Goal: Task Accomplishment & Management: Use online tool/utility

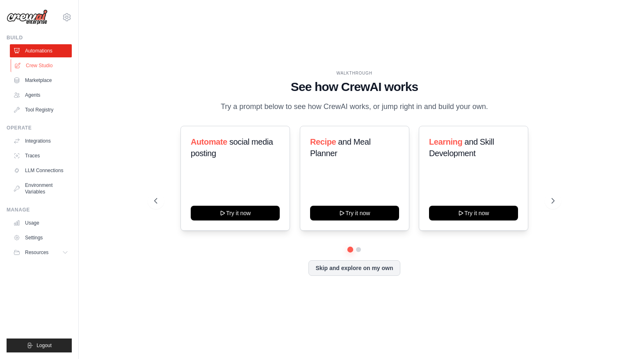
click at [48, 62] on link "Crew Studio" at bounding box center [42, 65] width 62 height 13
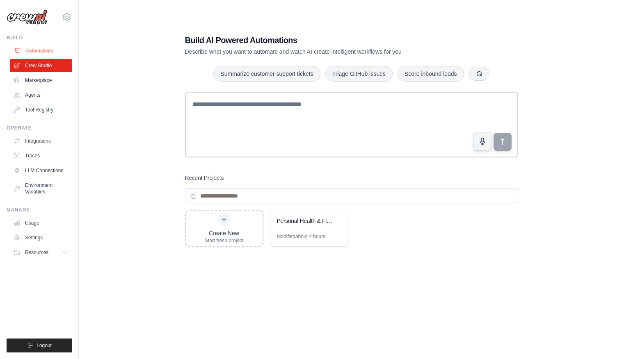
click at [45, 51] on link "Automations" at bounding box center [42, 50] width 62 height 13
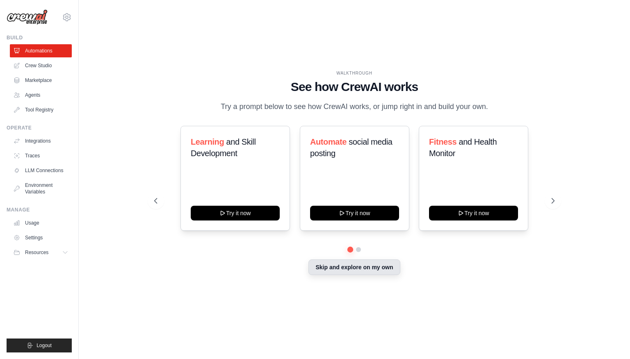
click at [363, 268] on button "Skip and explore on my own" at bounding box center [353, 268] width 91 height 16
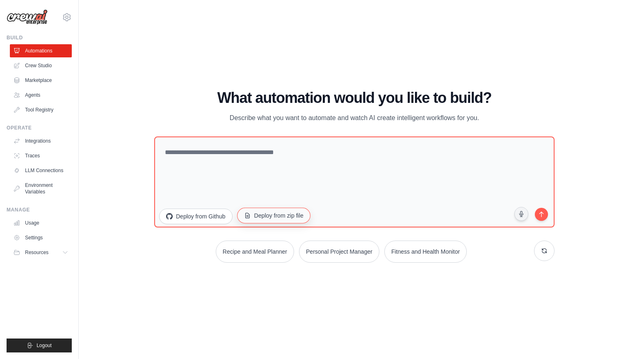
click at [277, 215] on button "Deploy from zip file" at bounding box center [273, 216] width 73 height 16
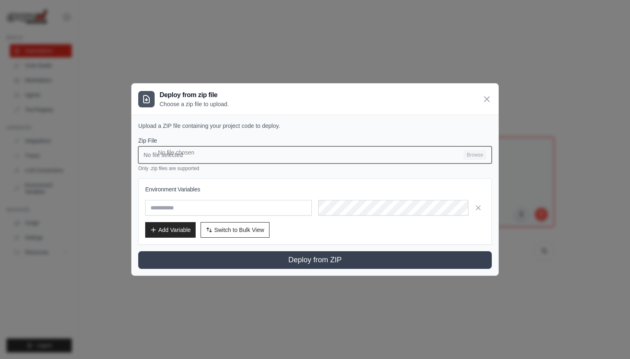
click at [249, 154] on input "No file selected Browse" at bounding box center [315, 154] width 354 height 17
type input "**********"
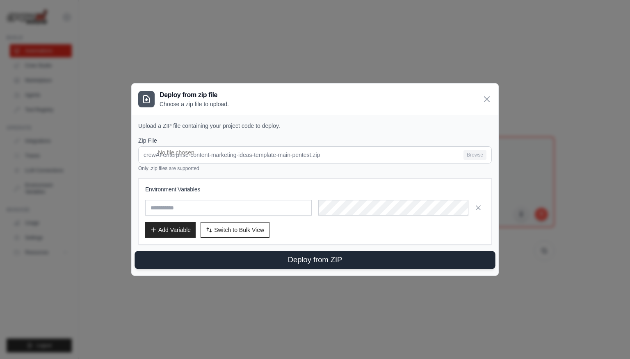
click at [308, 258] on button "Deploy from ZIP" at bounding box center [315, 260] width 360 height 18
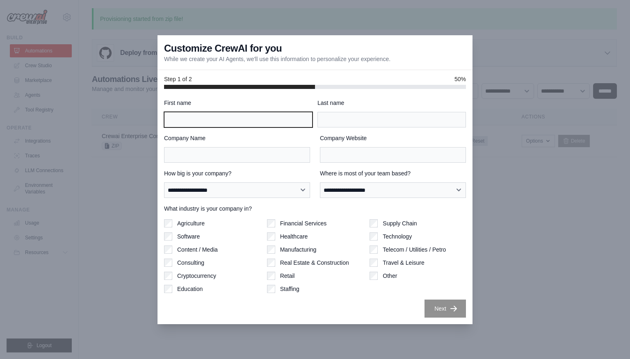
click at [277, 121] on input "First name" at bounding box center [238, 120] width 148 height 16
type input "*"
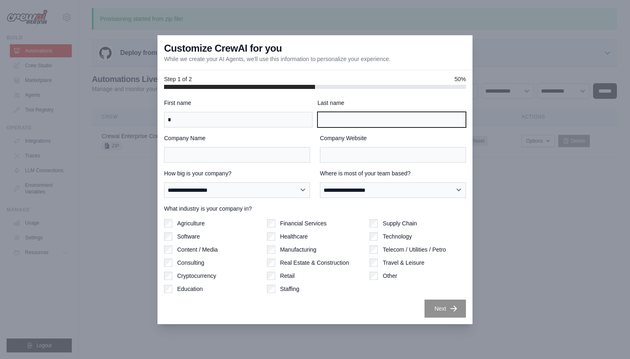
click at [336, 120] on input "Last name" at bounding box center [391, 120] width 148 height 16
type input "*"
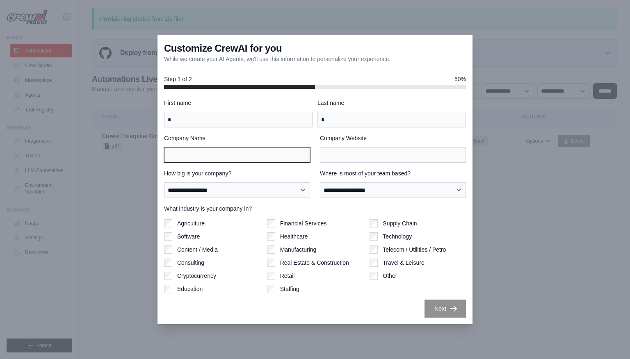
click at [285, 156] on input "Company Name" at bounding box center [237, 155] width 146 height 16
type input "*"
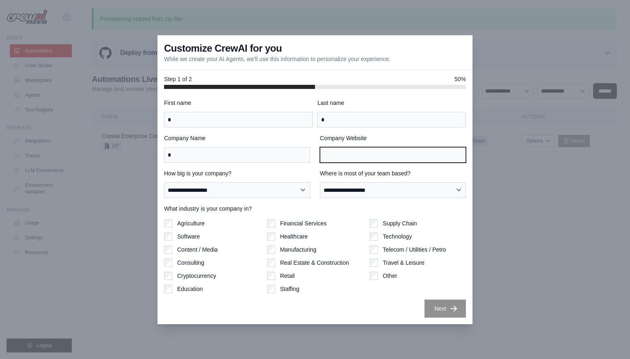
click at [349, 161] on input "Company Website" at bounding box center [393, 155] width 146 height 16
type input "*"
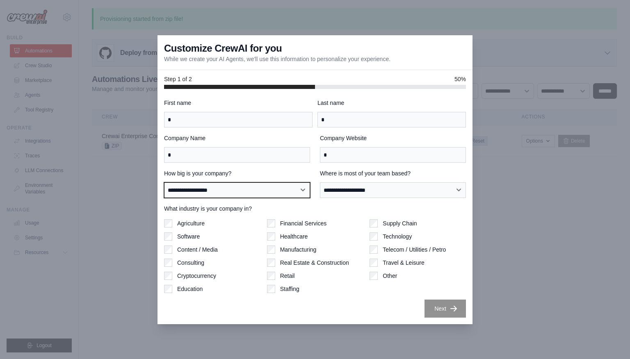
select select "**********"
click option "**********" at bounding box center [0, 0] width 0 height 0
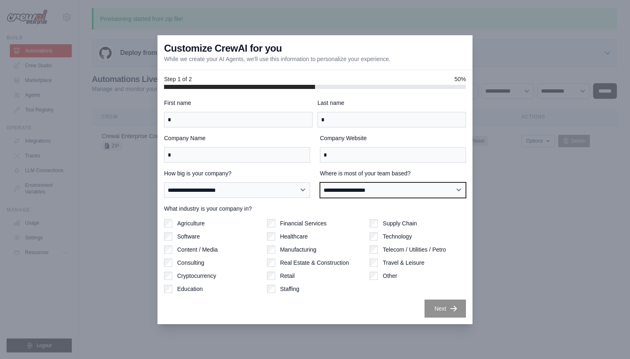
select select "**********"
click option "**********" at bounding box center [0, 0] width 0 height 0
click at [195, 224] on label "Agriculture" at bounding box center [190, 223] width 27 height 8
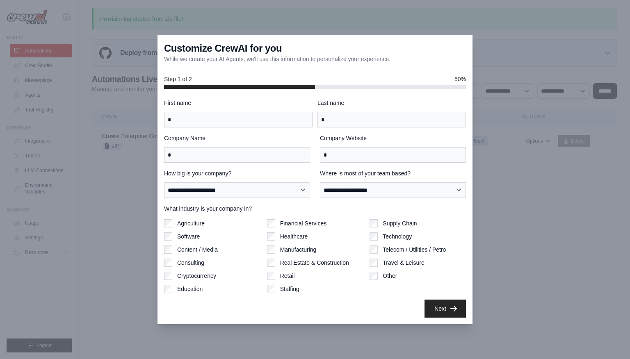
click at [443, 299] on div "**********" at bounding box center [315, 208] width 302 height 219
click at [441, 311] on button "Next" at bounding box center [444, 308] width 41 height 18
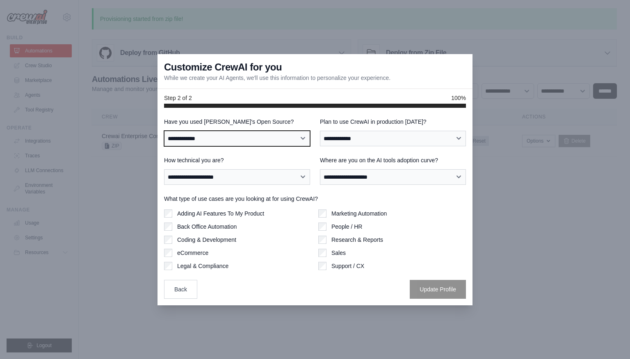
select select "**"
click option "**" at bounding box center [0, 0] width 0 height 0
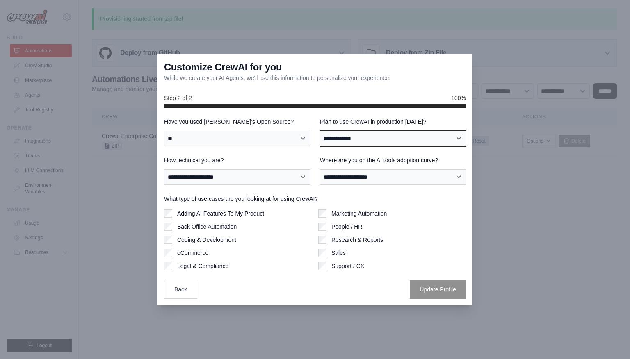
select select "****"
click option "***" at bounding box center [0, 0] width 0 height 0
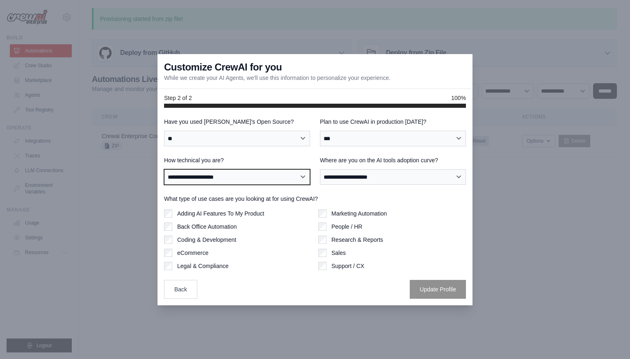
select select "**********"
click option "**********" at bounding box center [0, 0] width 0 height 0
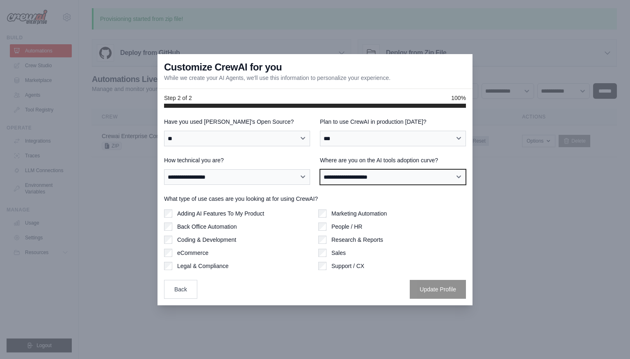
select select "**********"
click option "**********" at bounding box center [0, 0] width 0 height 0
click at [233, 212] on label "Adding AI Features To My Product" at bounding box center [220, 214] width 87 height 8
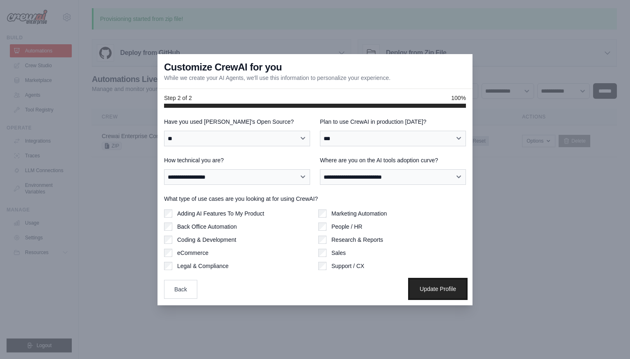
click at [437, 287] on button "Update Profile" at bounding box center [438, 289] width 56 height 19
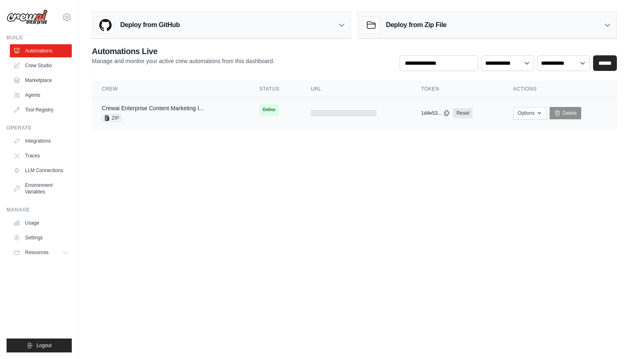
click at [146, 108] on link "Crewai Enterprise Content Marketing I..." at bounding box center [153, 108] width 102 height 7
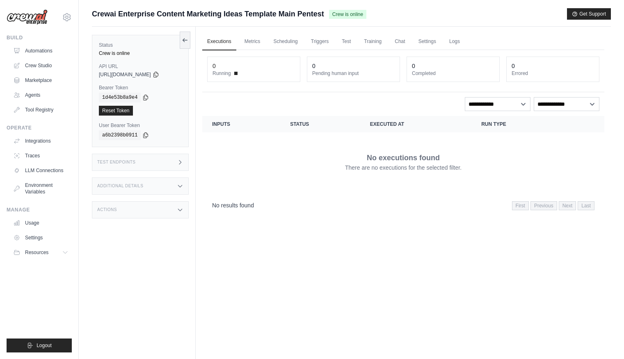
click at [151, 73] on span "[URL][DOMAIN_NAME]" at bounding box center [125, 74] width 52 height 7
click at [159, 74] on icon at bounding box center [156, 74] width 7 height 7
click at [182, 188] on icon at bounding box center [180, 186] width 7 height 7
click at [182, 262] on icon at bounding box center [180, 258] width 7 height 7
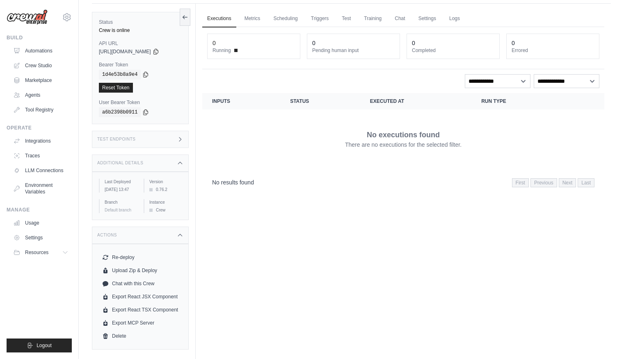
scroll to position [35, 0]
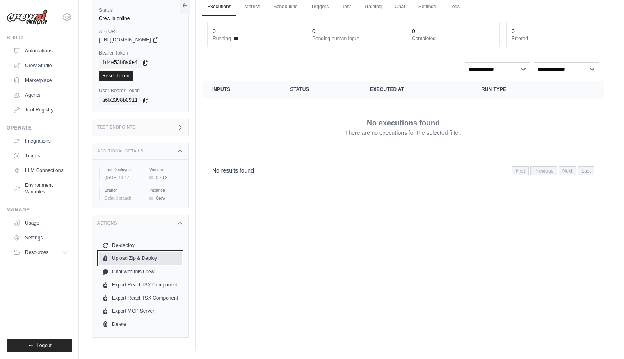
click at [167, 264] on button "Upload Zip & Deploy" at bounding box center [140, 258] width 83 height 13
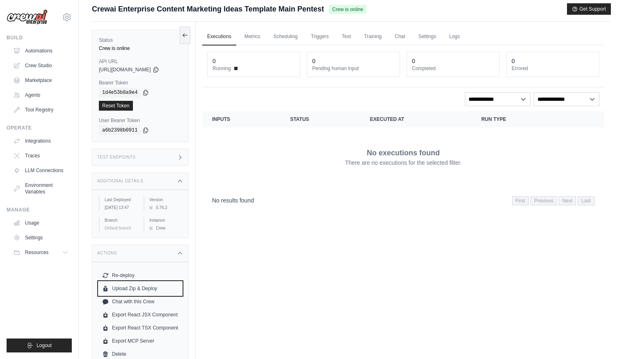
scroll to position [0, 0]
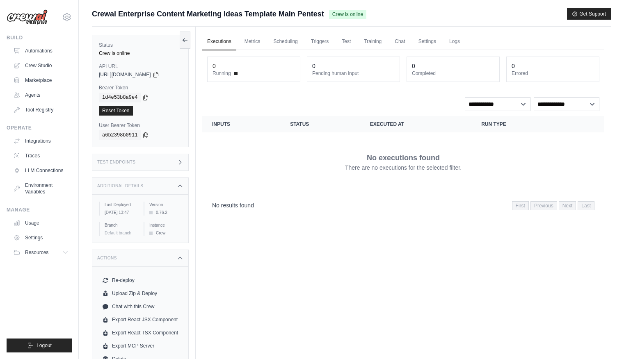
click at [179, 159] on div "Test Endpoints" at bounding box center [140, 162] width 97 height 17
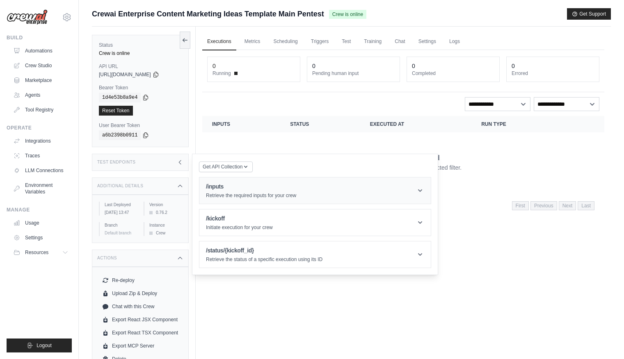
click at [421, 190] on icon at bounding box center [420, 191] width 8 height 8
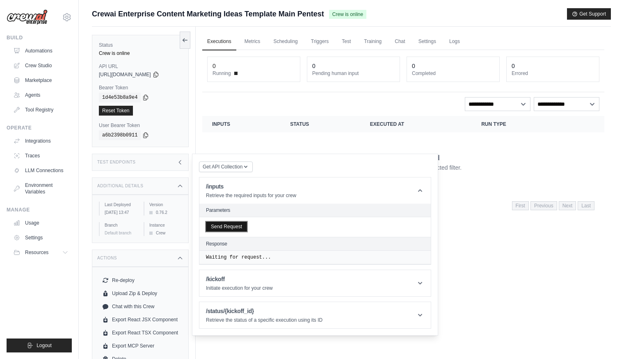
click at [230, 227] on button "Send Request" at bounding box center [226, 227] width 41 height 10
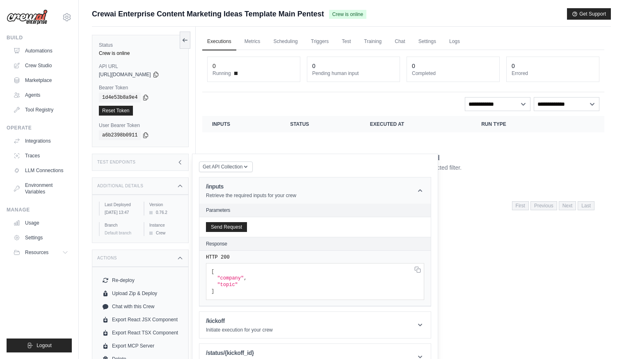
scroll to position [35, 0]
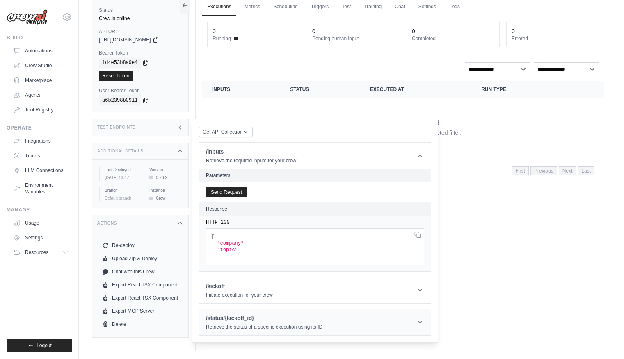
click at [419, 322] on icon at bounding box center [420, 322] width 4 height 2
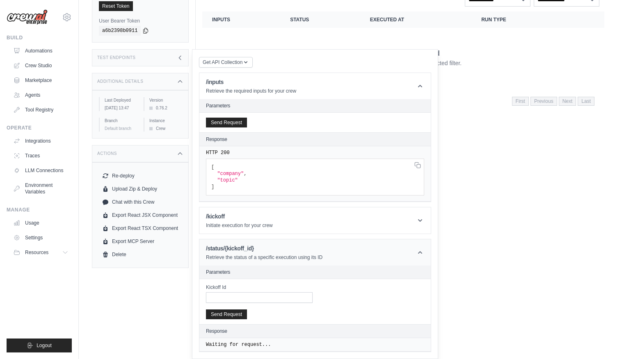
scroll to position [0, 0]
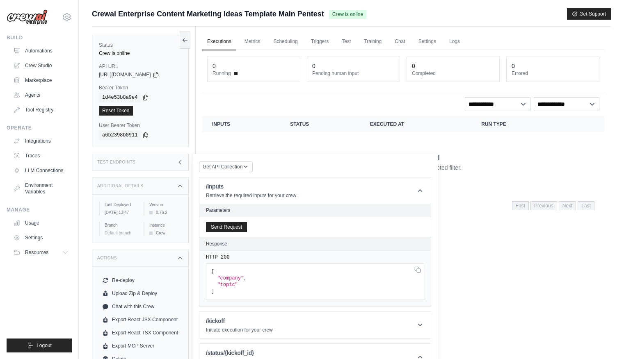
click at [178, 162] on icon at bounding box center [180, 162] width 7 height 7
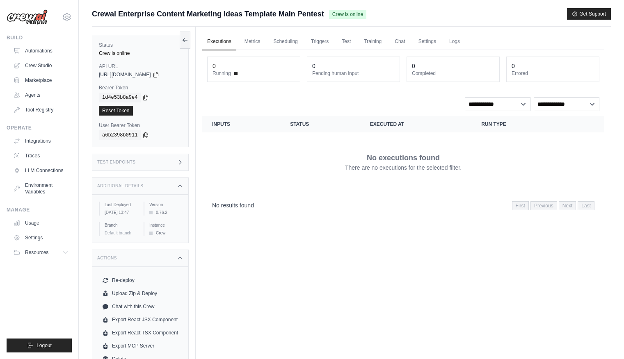
click at [180, 165] on icon at bounding box center [180, 162] width 7 height 7
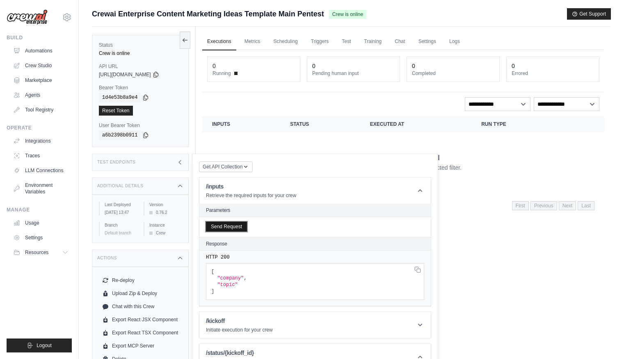
click at [238, 226] on button "Send Request" at bounding box center [226, 227] width 41 height 10
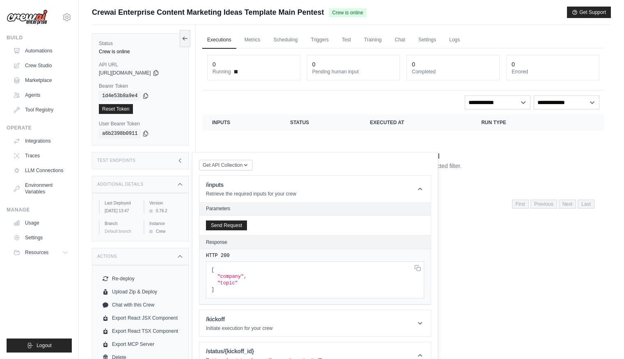
scroll to position [2, 0]
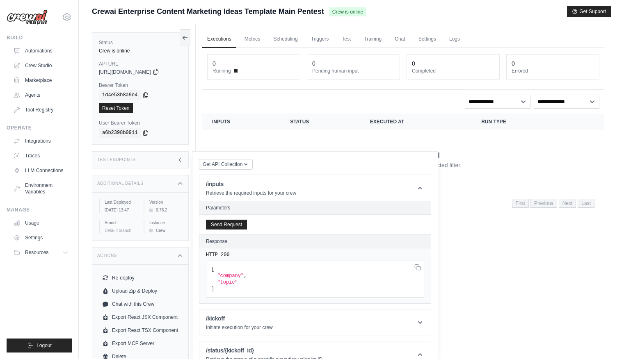
click at [159, 72] on icon at bounding box center [156, 71] width 7 height 7
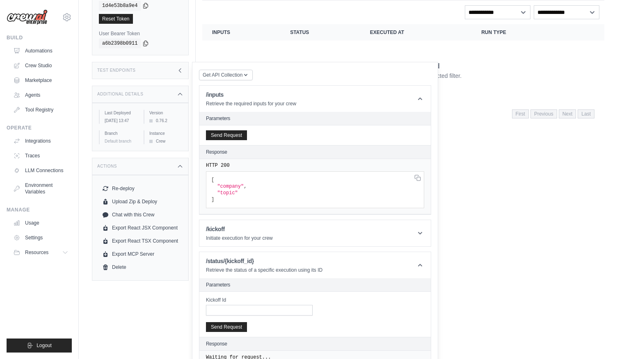
scroll to position [95, 0]
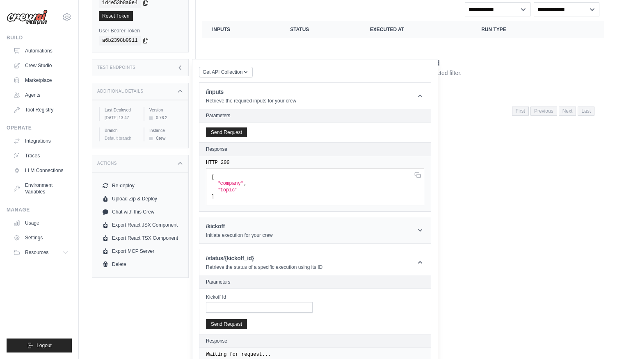
click at [421, 228] on icon at bounding box center [420, 230] width 8 height 8
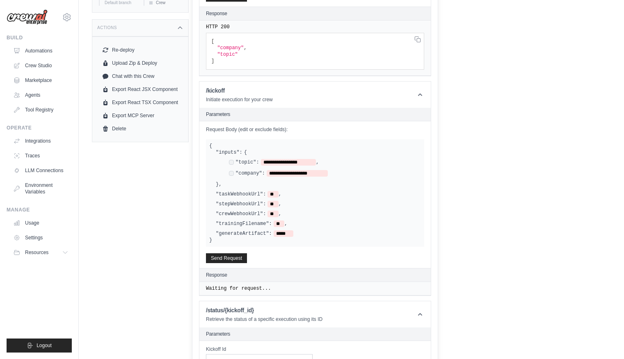
scroll to position [236, 0]
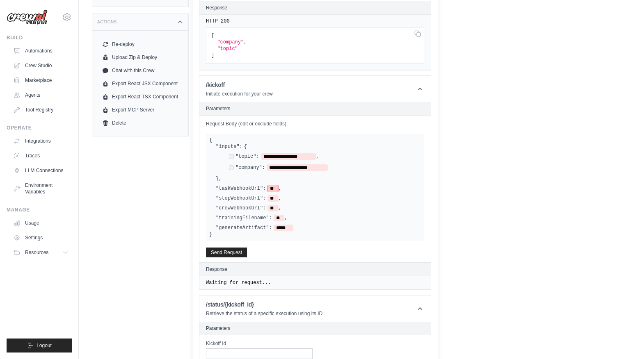
click at [274, 188] on span "**" at bounding box center [272, 188] width 11 height 7
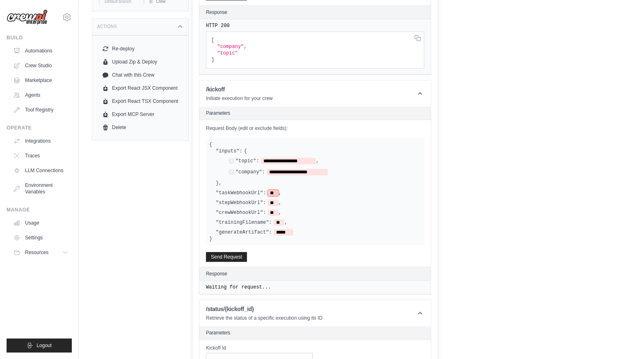
scroll to position [234, 0]
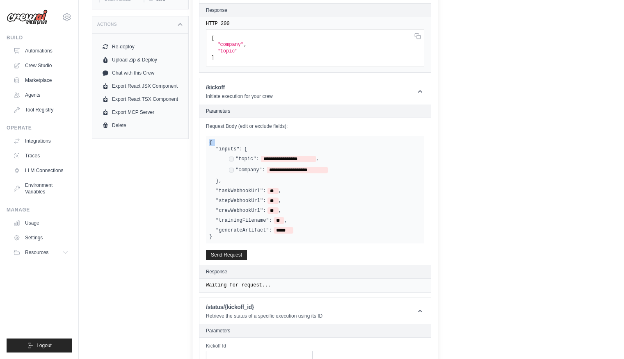
drag, startPoint x: 214, startPoint y: 238, endPoint x: 210, endPoint y: 141, distance: 96.9
click at [210, 141] on div "**********" at bounding box center [315, 189] width 218 height 107
copy div "{"
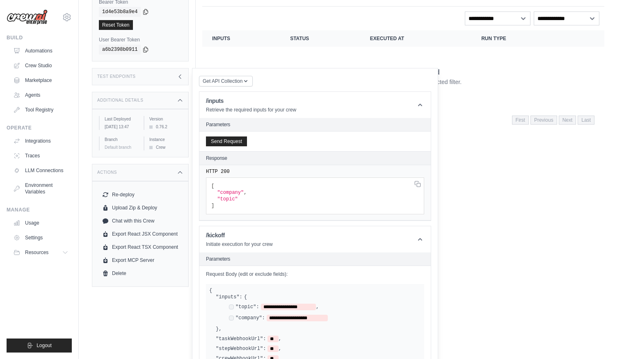
scroll to position [0, 0]
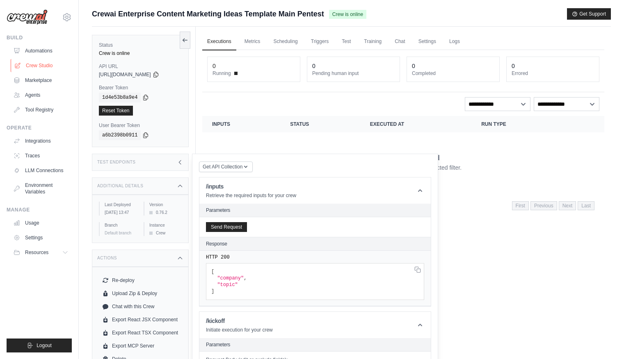
click at [33, 68] on link "Crew Studio" at bounding box center [42, 65] width 62 height 13
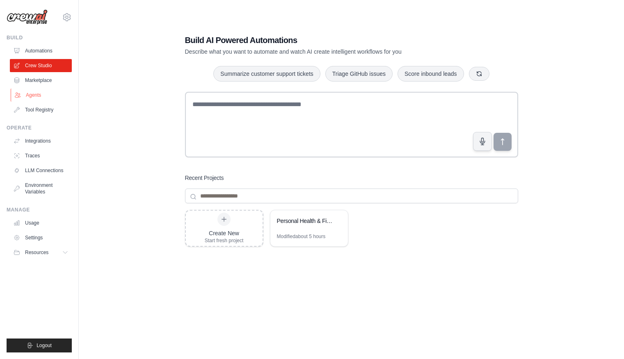
click at [42, 98] on link "Agents" at bounding box center [42, 95] width 62 height 13
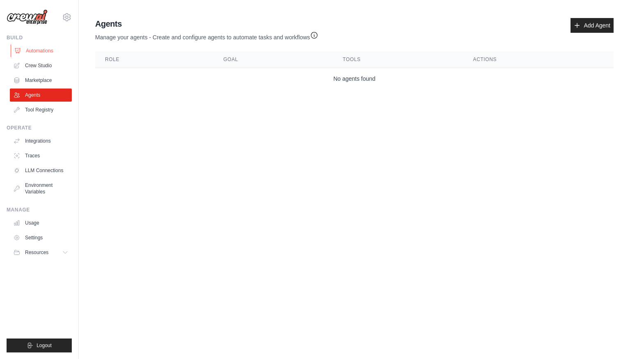
click at [44, 50] on link "Automations" at bounding box center [42, 50] width 62 height 13
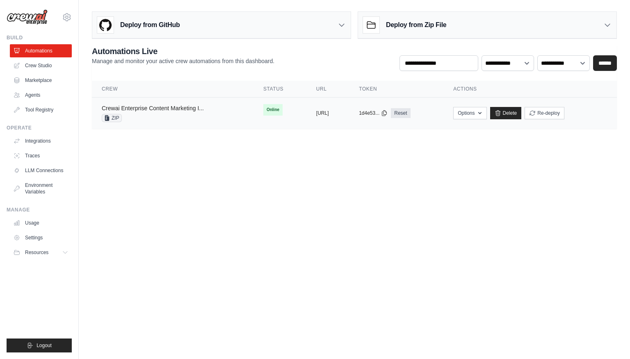
click at [168, 107] on link "Crewai Enterprise Content Marketing I..." at bounding box center [153, 108] width 102 height 7
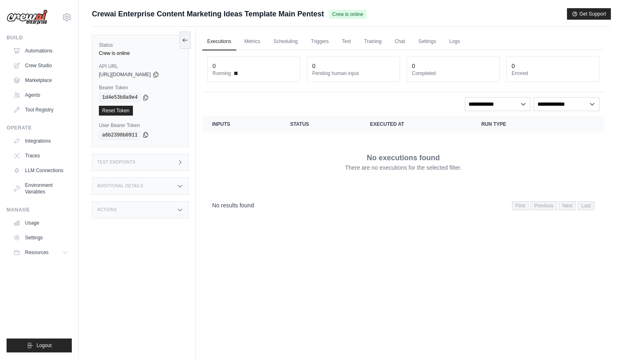
click at [146, 136] on icon at bounding box center [145, 135] width 7 height 7
click at [148, 97] on icon at bounding box center [146, 97] width 5 height 5
click at [181, 162] on icon at bounding box center [180, 162] width 7 height 7
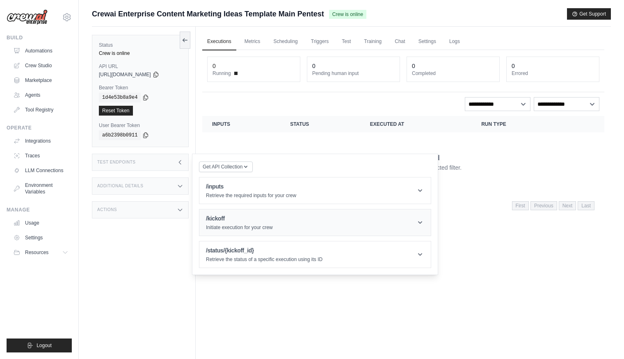
click at [358, 226] on header "/kickoff Initiate execution for your crew" at bounding box center [314, 223] width 231 height 26
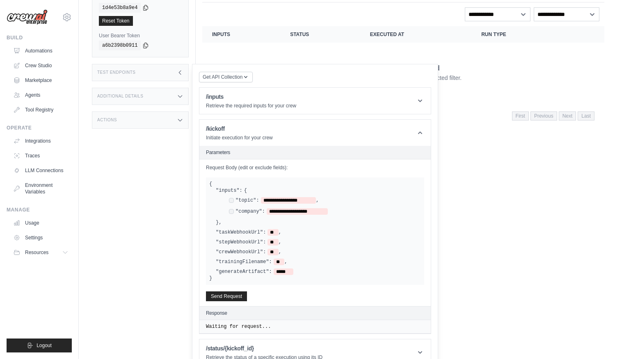
scroll to position [91, 0]
click at [311, 200] on span "**********" at bounding box center [288, 199] width 55 height 7
drag, startPoint x: 311, startPoint y: 200, endPoint x: 267, endPoint y: 200, distance: 44.3
click at [267, 200] on span "**********" at bounding box center [288, 199] width 55 height 7
drag, startPoint x: 322, startPoint y: 210, endPoint x: 273, endPoint y: 211, distance: 49.6
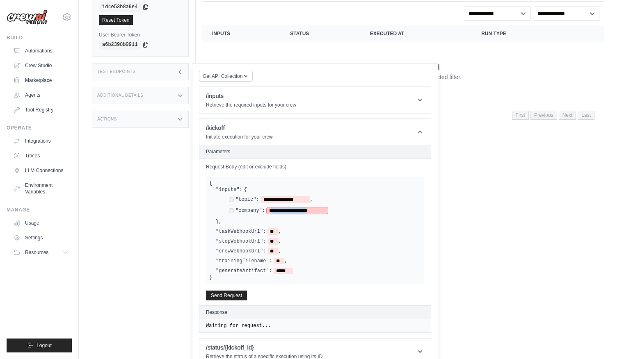
click at [273, 211] on span "**********" at bounding box center [297, 211] width 61 height 7
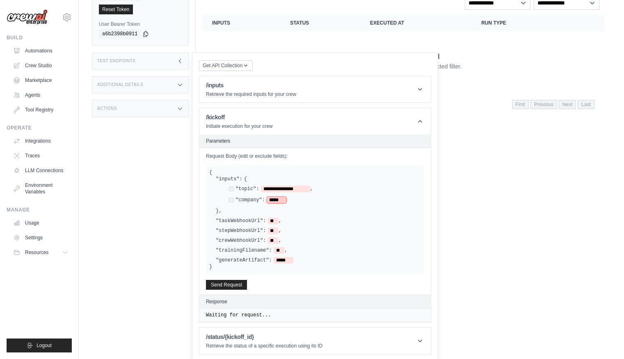
scroll to position [103, 0]
click at [241, 282] on button "Send Request" at bounding box center [226, 283] width 41 height 10
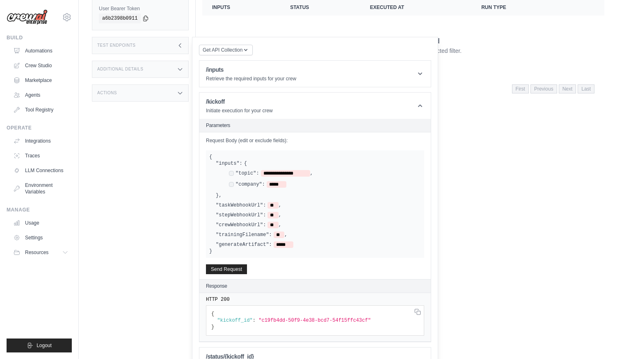
scroll to position [138, 0]
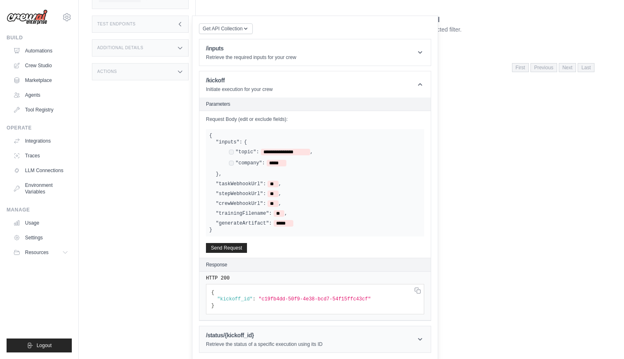
click at [420, 338] on icon at bounding box center [420, 339] width 8 height 8
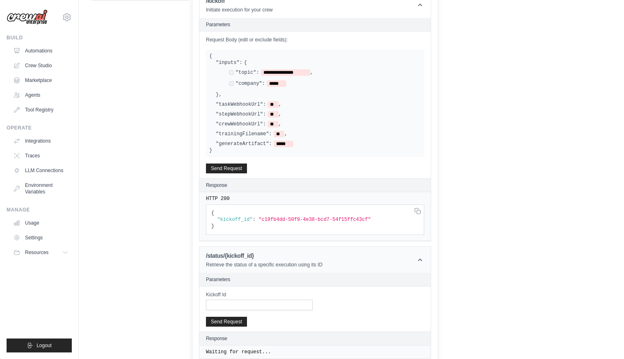
scroll to position [224, 0]
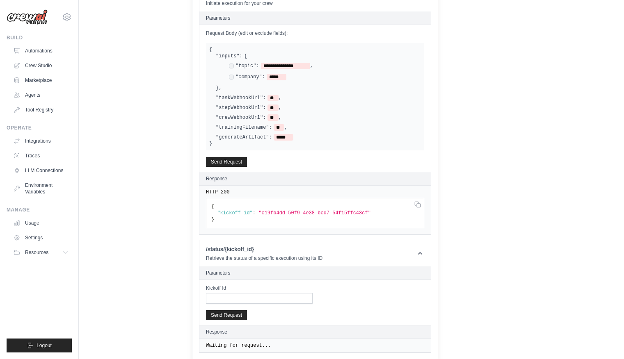
click at [297, 212] on span ""c19fb4dd-50f9-4e38-bcd7-54f15ffc43cf"" at bounding box center [314, 213] width 112 height 6
drag, startPoint x: 262, startPoint y: 212, endPoint x: 369, endPoint y: 212, distance: 107.0
click at [369, 212] on span ""c19fb4dd-50f9-4e38-bcd7-54f15ffc43cf"" at bounding box center [314, 213] width 112 height 6
copy span "c19fb4dd-50f9-4e38-bcd7-54f15ffc43cf"
click at [231, 298] on input "Kickoff Id" at bounding box center [259, 298] width 107 height 11
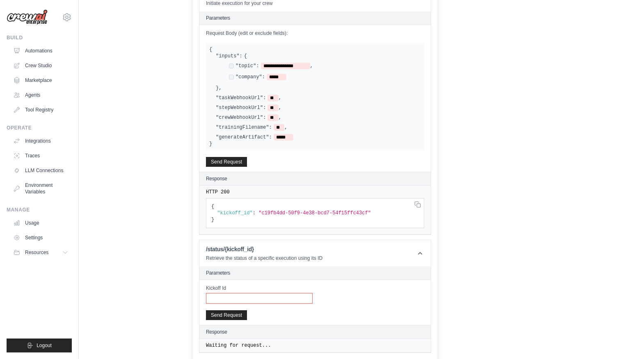
paste input "**********"
type input "**********"
click at [234, 316] on button "Send Request" at bounding box center [226, 315] width 41 height 10
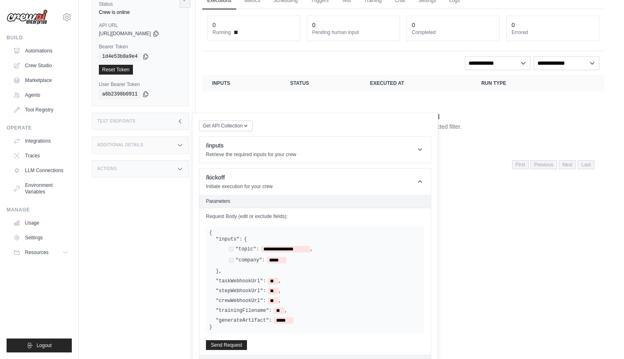
scroll to position [36, 0]
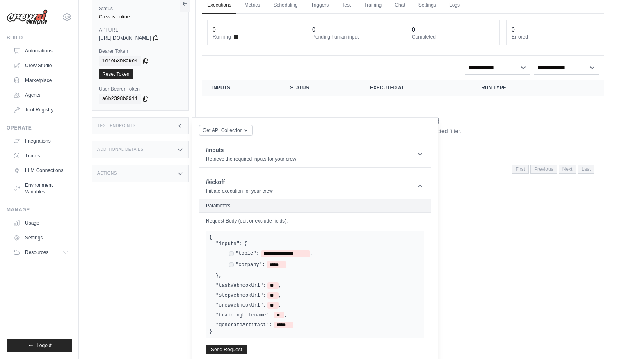
click at [180, 125] on icon at bounding box center [180, 126] width 2 height 4
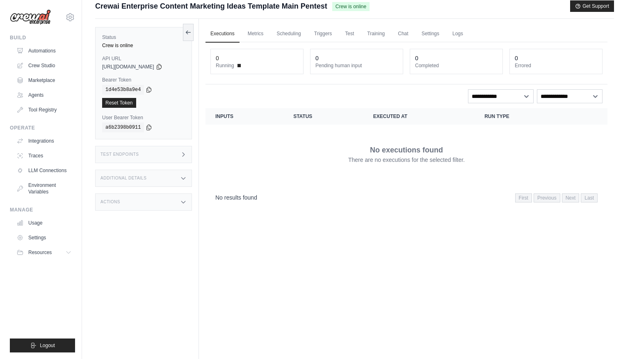
scroll to position [0, 0]
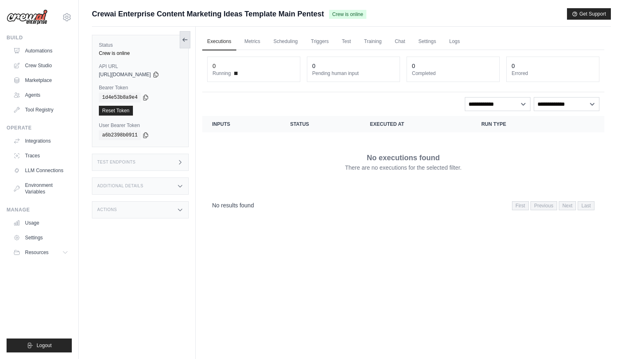
click at [182, 39] on icon at bounding box center [185, 39] width 7 height 7
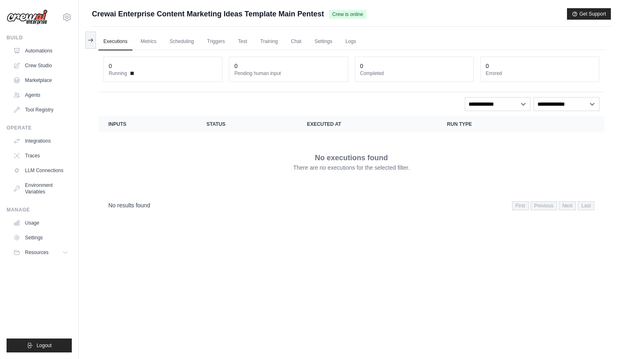
click at [125, 74] on span "Running" at bounding box center [118, 73] width 18 height 7
click at [122, 38] on link "Executions" at bounding box center [115, 41] width 34 height 17
click at [89, 41] on icon at bounding box center [90, 39] width 7 height 7
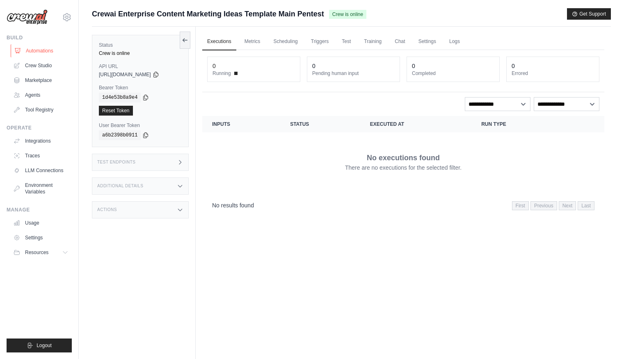
click at [48, 51] on link "Automations" at bounding box center [42, 50] width 62 height 13
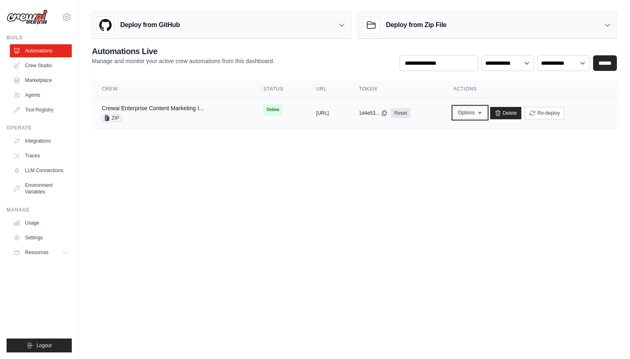
click at [481, 112] on icon "button" at bounding box center [479, 113] width 3 height 2
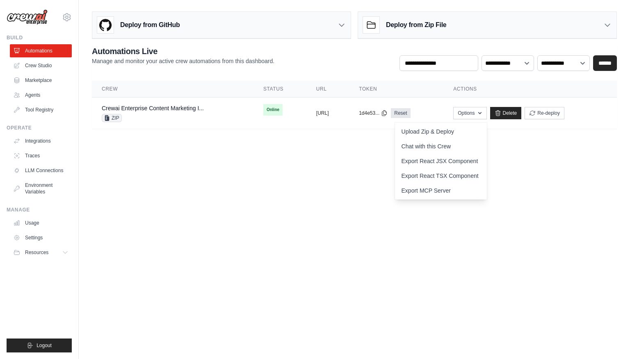
click at [284, 219] on body "[EMAIL_ADDRESS][DOMAIN_NAME] Settings Build Automations Crew Studio" at bounding box center [315, 179] width 630 height 359
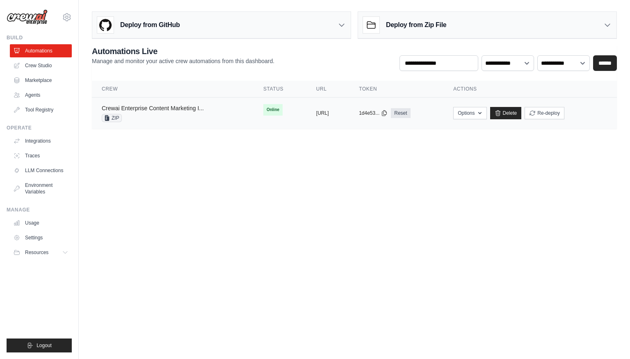
click at [178, 106] on link "Crewai Enterprise Content Marketing I..." at bounding box center [153, 108] width 102 height 7
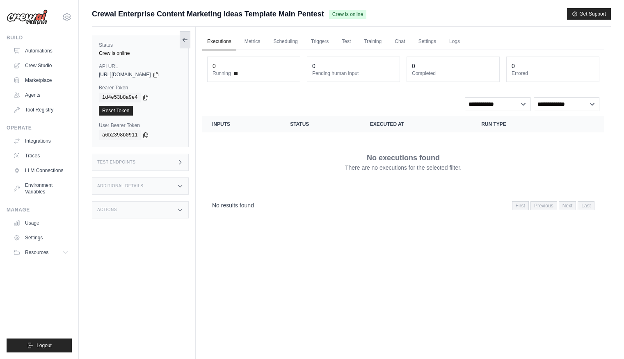
click at [185, 40] on icon at bounding box center [185, 39] width 7 height 7
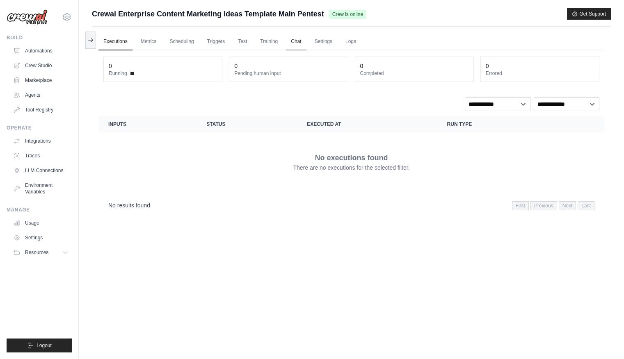
click at [295, 41] on link "Chat" at bounding box center [296, 41] width 20 height 17
click at [30, 51] on link "Automations" at bounding box center [42, 50] width 62 height 13
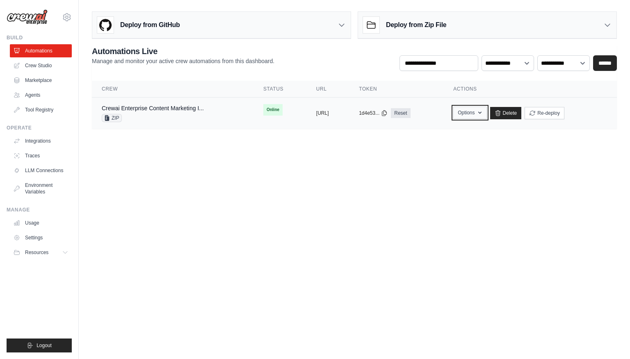
click at [486, 111] on button "Options" at bounding box center [469, 113] width 33 height 12
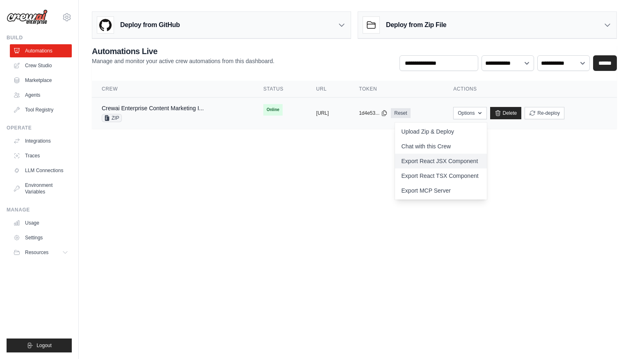
click at [447, 163] on link "Export React JSX Component" at bounding box center [441, 161] width 92 height 15
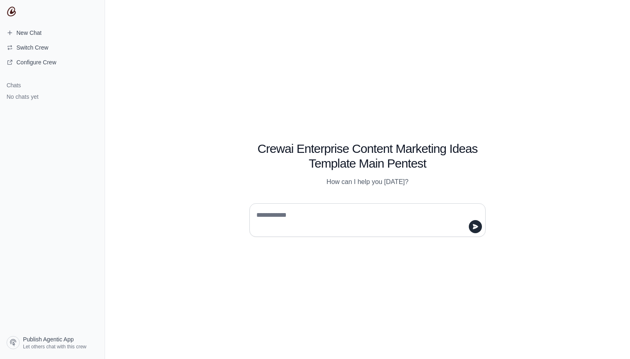
click at [278, 213] on textarea at bounding box center [365, 220] width 221 height 23
click at [291, 217] on textarea at bounding box center [365, 220] width 221 height 23
drag, startPoint x: 281, startPoint y: 214, endPoint x: 230, endPoint y: 213, distance: 50.5
click at [255, 213] on textarea "**********" at bounding box center [365, 220] width 221 height 23
type textarea "**********"
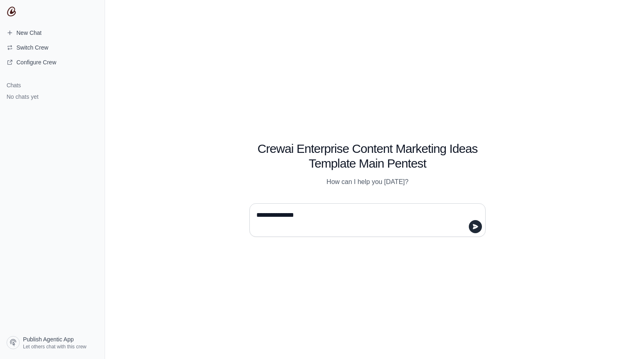
click at [322, 214] on textarea "**********" at bounding box center [365, 220] width 221 height 23
drag, startPoint x: 321, startPoint y: 217, endPoint x: 175, endPoint y: 217, distance: 146.4
click at [255, 217] on textarea "**********" at bounding box center [365, 220] width 221 height 23
type textarea "**********"
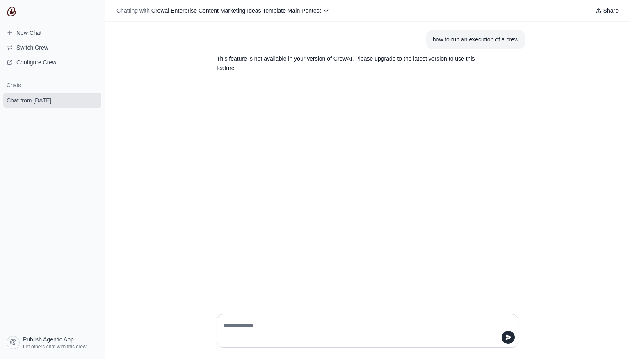
click at [251, 325] on textarea at bounding box center [365, 330] width 286 height 23
type textarea "*"
type textarea "**********"
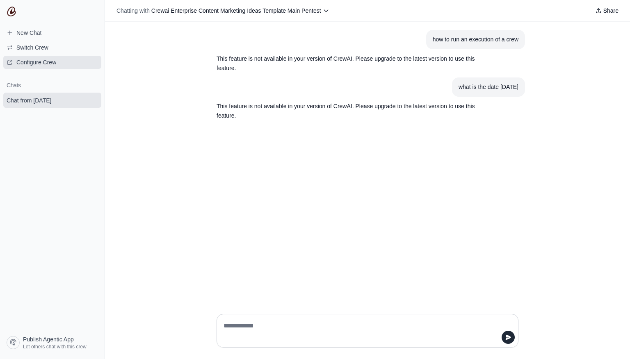
click at [55, 62] on span "Configure Crew" at bounding box center [36, 62] width 40 height 8
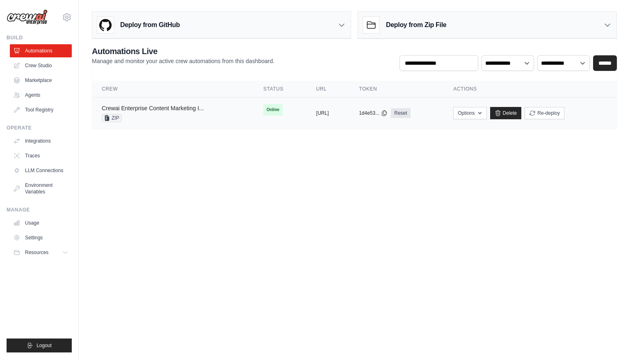
click at [162, 109] on link "Crewai Enterprise Content Marketing I..." at bounding box center [153, 108] width 102 height 7
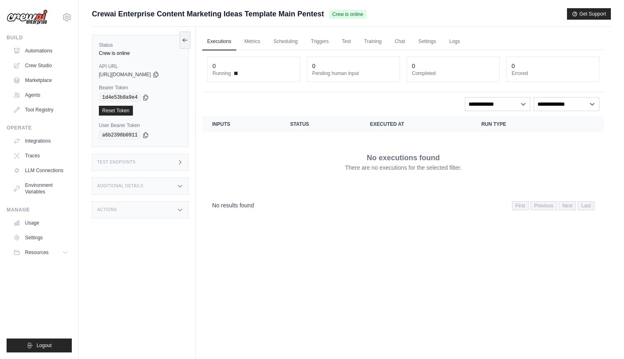
click at [360, 71] on dt "Pending human input" at bounding box center [353, 73] width 82 height 7
click at [326, 71] on dt "Pending human input" at bounding box center [353, 73] width 82 height 7
click at [254, 42] on link "Metrics" at bounding box center [253, 41] width 26 height 17
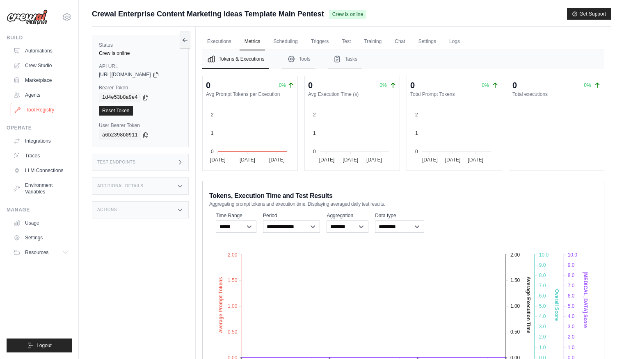
click at [48, 109] on link "Tool Registry" at bounding box center [42, 109] width 62 height 13
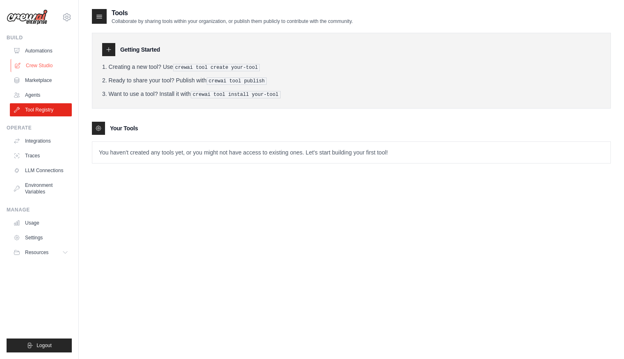
click at [47, 64] on link "Crew Studio" at bounding box center [42, 65] width 62 height 13
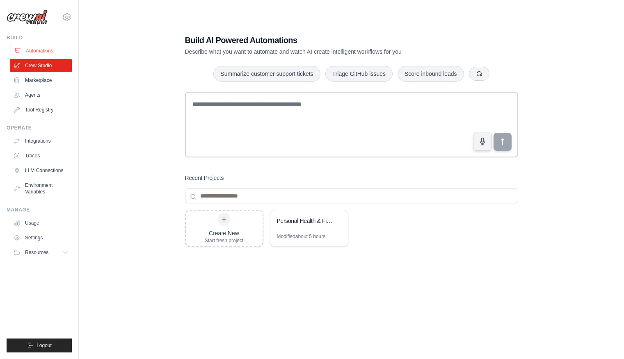
click at [43, 50] on link "Automations" at bounding box center [42, 50] width 62 height 13
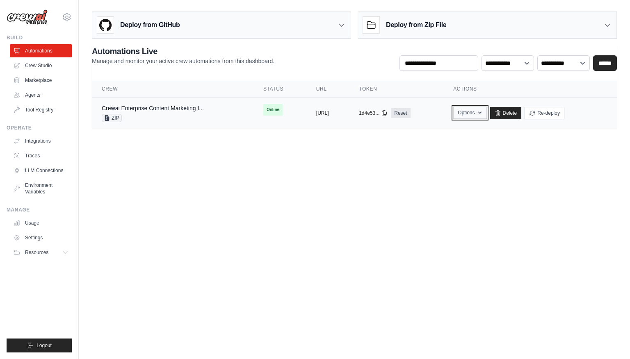
click at [483, 112] on icon "button" at bounding box center [480, 112] width 7 height 7
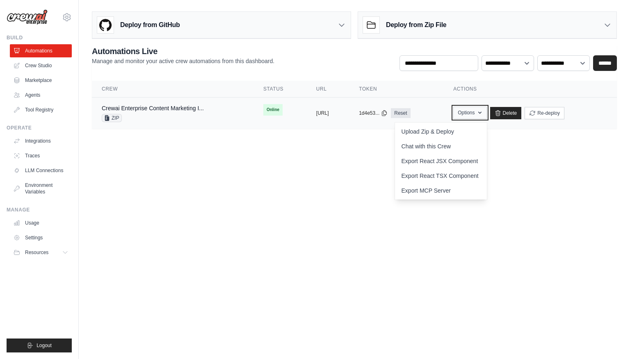
click at [483, 112] on icon "button" at bounding box center [480, 112] width 7 height 7
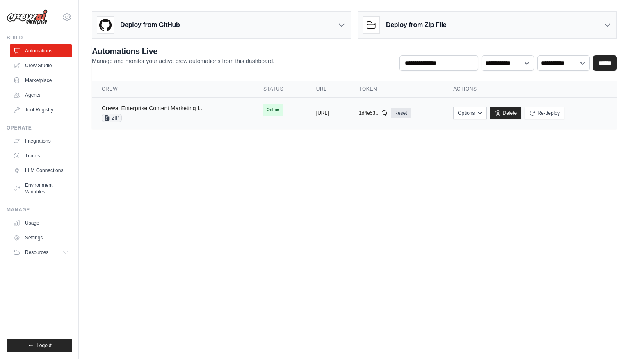
click at [189, 111] on link "Crewai Enterprise Content Marketing I..." at bounding box center [153, 108] width 102 height 7
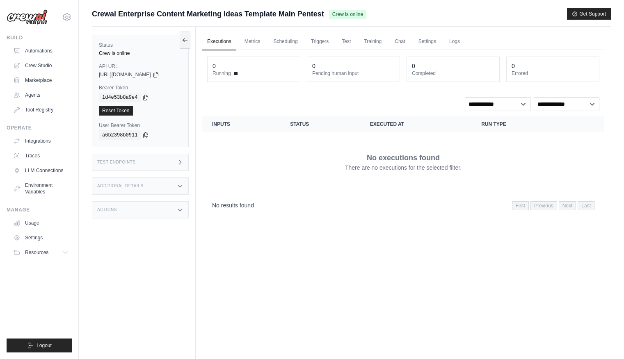
click at [178, 210] on icon at bounding box center [180, 210] width 4 height 2
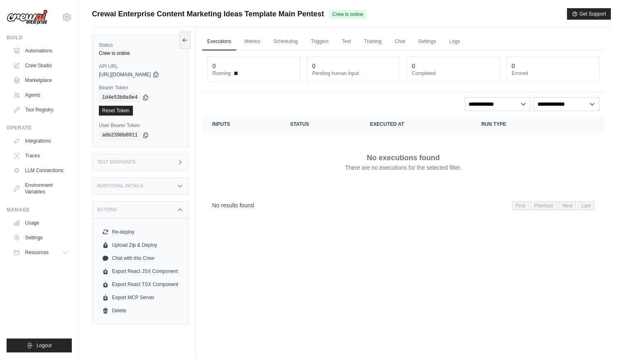
click at [180, 180] on div "Additional Details" at bounding box center [140, 186] width 97 height 17
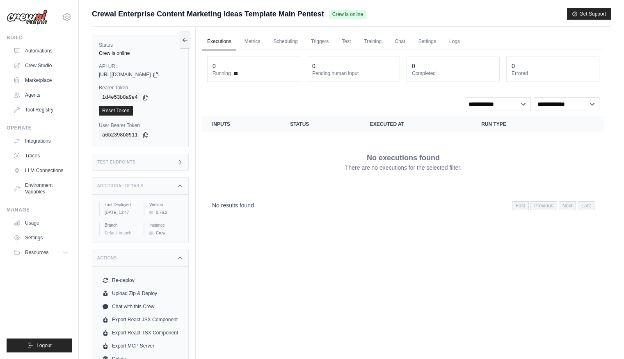
click at [180, 162] on icon at bounding box center [180, 162] width 2 height 4
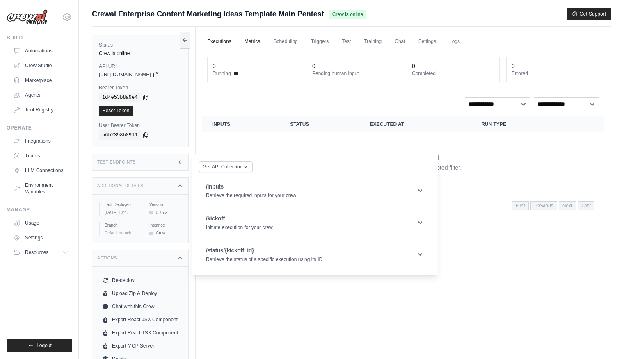
click at [251, 43] on link "Metrics" at bounding box center [253, 41] width 26 height 17
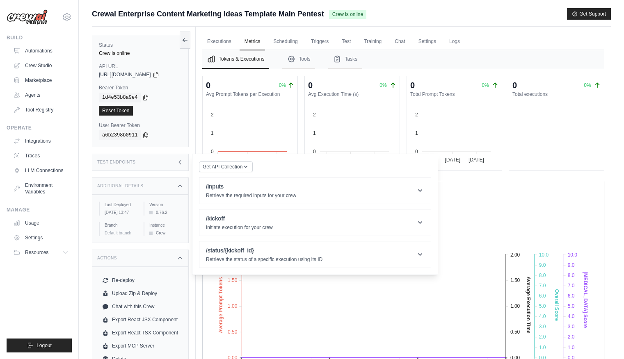
click at [181, 161] on icon at bounding box center [180, 162] width 7 height 7
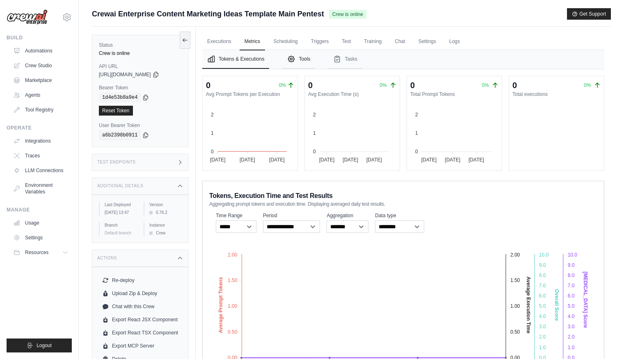
click at [306, 59] on button "Tools" at bounding box center [298, 59] width 33 height 19
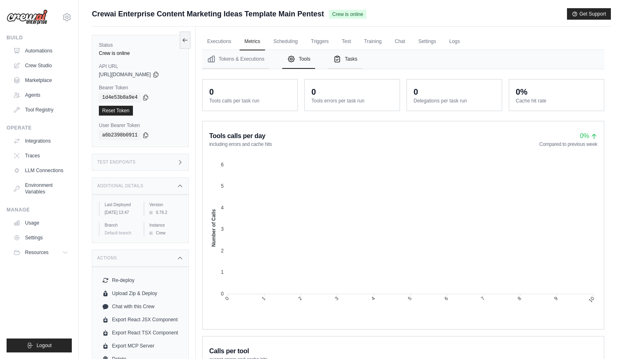
click at [348, 55] on button "Tasks" at bounding box center [345, 59] width 34 height 19
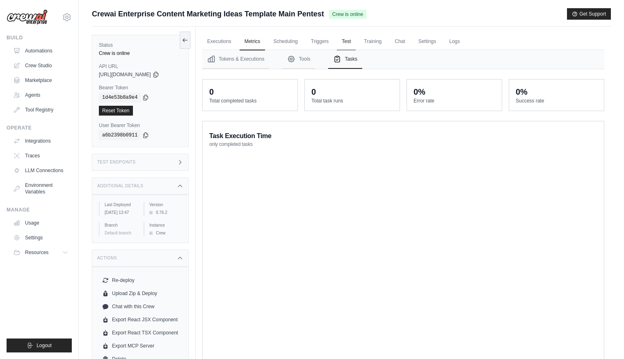
click at [348, 42] on link "Test" at bounding box center [346, 41] width 19 height 17
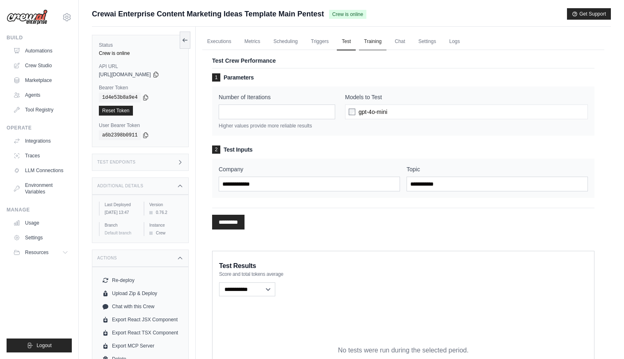
click at [375, 43] on link "Training" at bounding box center [372, 41] width 27 height 17
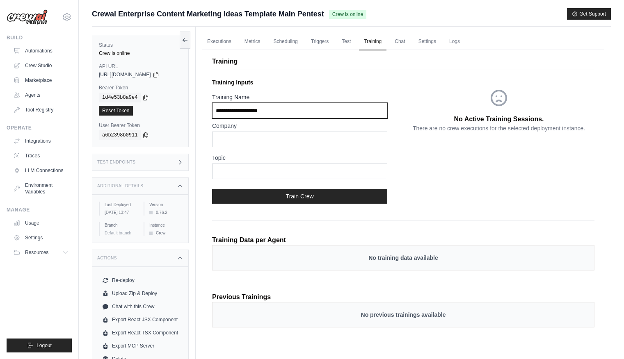
click at [320, 115] on input "Training Name" at bounding box center [299, 111] width 175 height 16
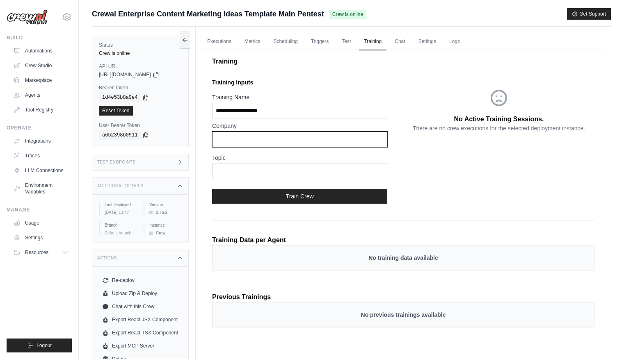
click at [315, 140] on input "text" at bounding box center [299, 140] width 175 height 16
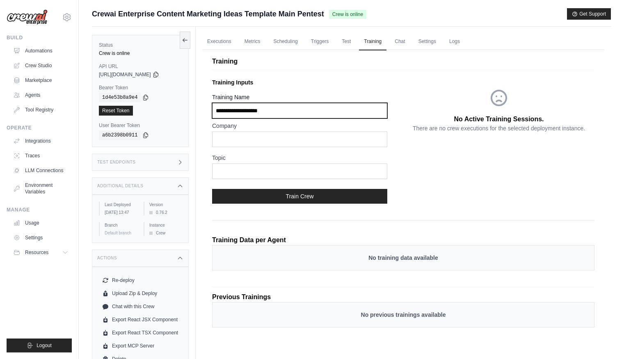
click at [312, 112] on input "Training Name" at bounding box center [299, 111] width 175 height 16
click at [397, 41] on link "Chat" at bounding box center [400, 41] width 20 height 17
click at [437, 43] on link "Settings" at bounding box center [426, 41] width 27 height 17
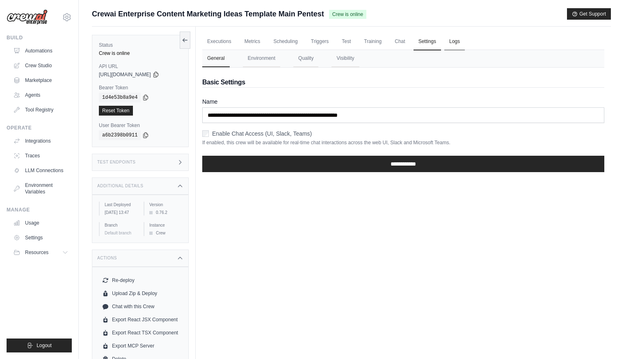
click at [453, 44] on link "Logs" at bounding box center [454, 41] width 21 height 17
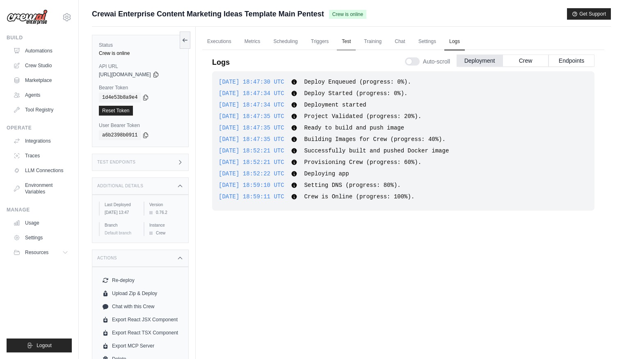
click at [342, 41] on link "Test" at bounding box center [346, 41] width 19 height 17
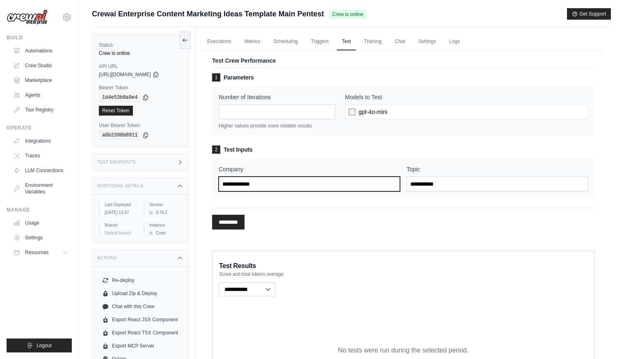
click at [280, 189] on input "Company" at bounding box center [309, 184] width 181 height 15
type input "***"
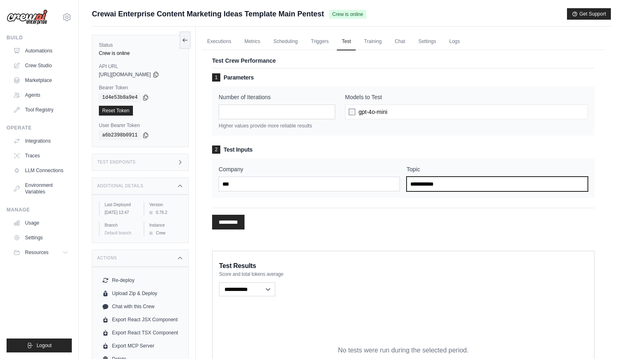
click at [449, 185] on input "Topic" at bounding box center [496, 184] width 181 height 15
type input "**********"
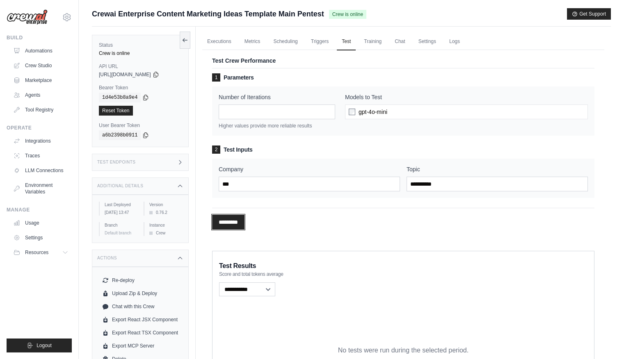
click at [236, 221] on input "*********" at bounding box center [228, 222] width 32 height 15
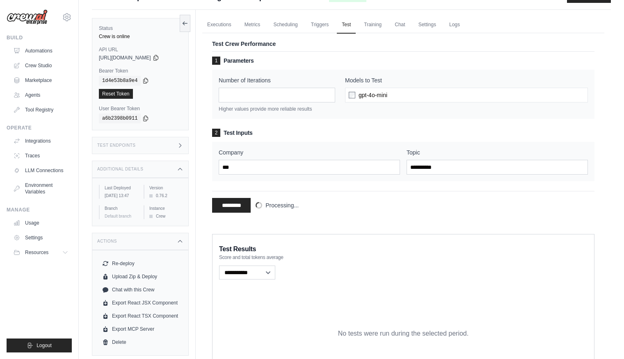
scroll to position [15, 0]
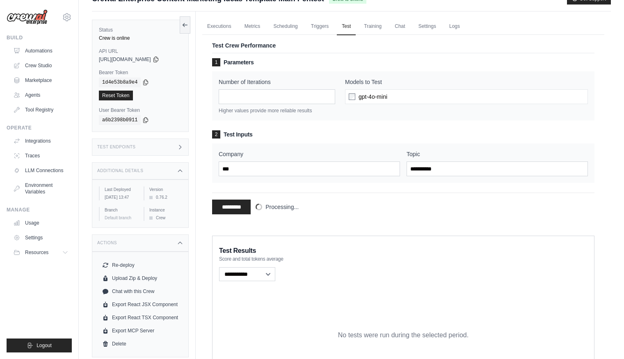
click at [182, 147] on icon at bounding box center [180, 147] width 7 height 7
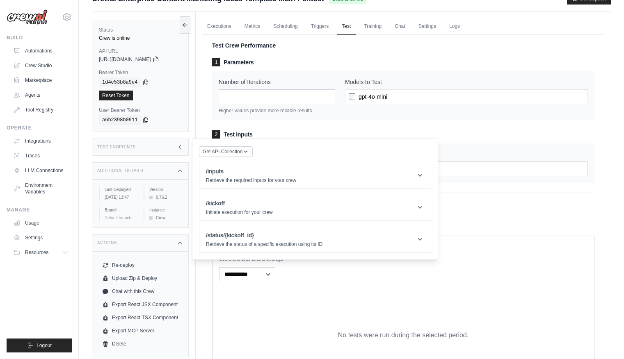
click at [409, 116] on div "Number of Iterations * Higher values provide more reliable results Models to Te…" at bounding box center [403, 95] width 382 height 49
click at [183, 146] on div "Test Endpoints" at bounding box center [140, 147] width 97 height 17
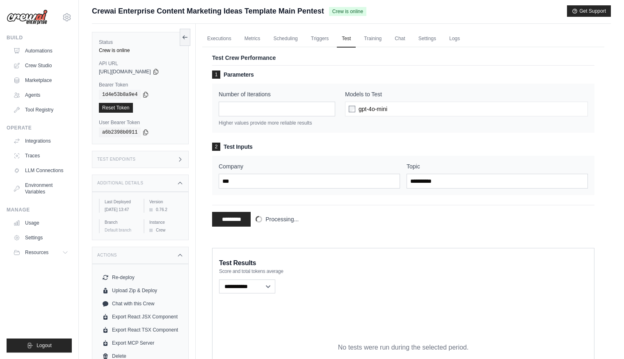
scroll to position [1, 0]
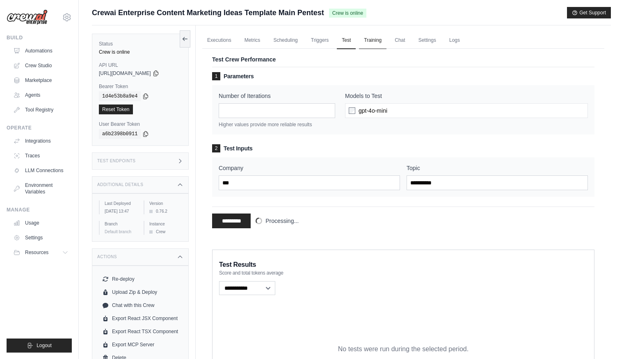
click at [376, 38] on link "Training" at bounding box center [372, 40] width 27 height 17
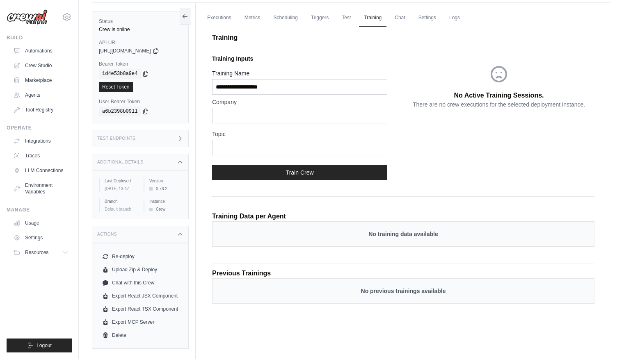
scroll to position [24, 0]
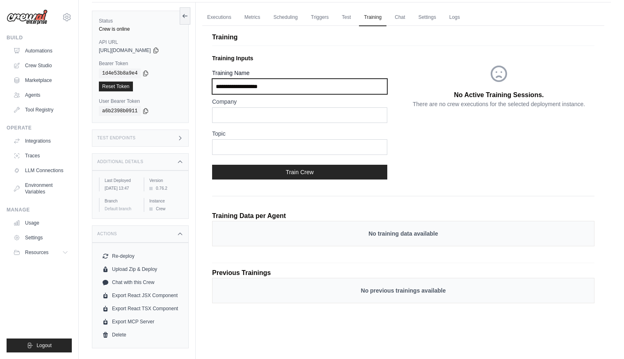
click at [262, 84] on input "Training Name" at bounding box center [299, 87] width 175 height 16
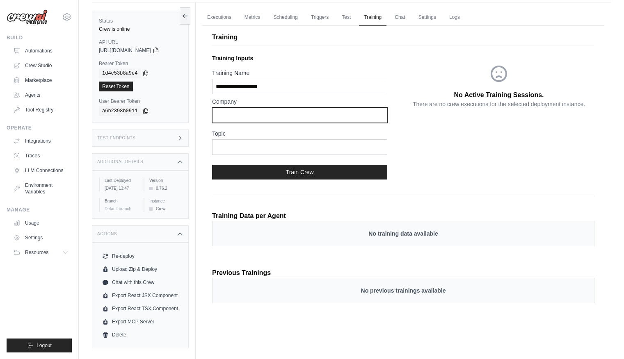
click at [249, 118] on input "text" at bounding box center [299, 115] width 175 height 16
type input "**********"
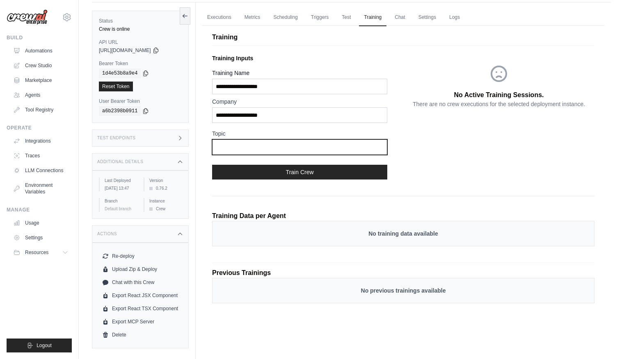
click at [245, 150] on input "text" at bounding box center [299, 147] width 175 height 16
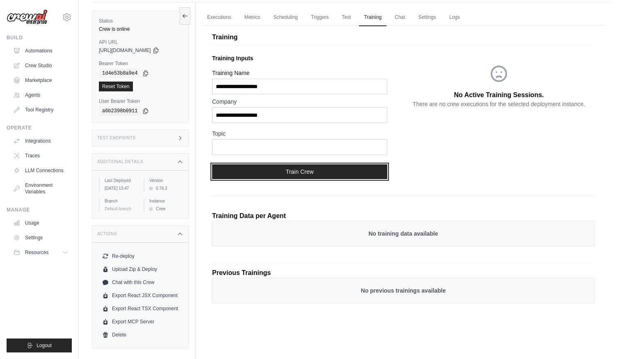
click at [250, 170] on button "Train Crew" at bounding box center [299, 171] width 175 height 15
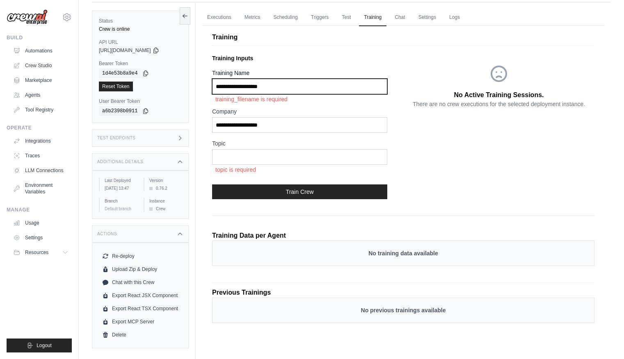
click at [307, 86] on input "Training Name" at bounding box center [299, 87] width 175 height 16
click at [304, 86] on input "Training Name" at bounding box center [299, 87] width 175 height 16
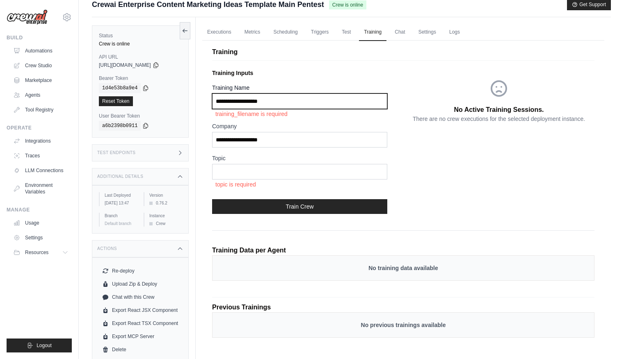
scroll to position [4, 0]
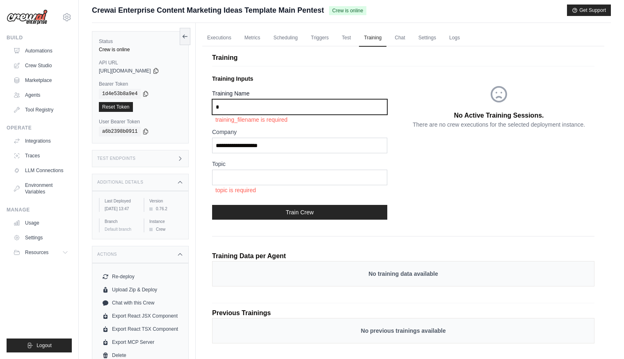
type input "*"
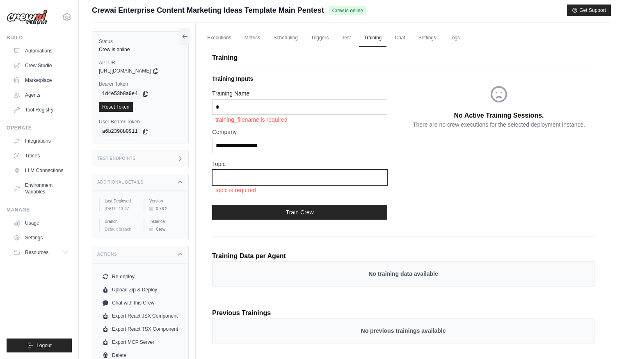
click at [273, 180] on input "text" at bounding box center [299, 178] width 175 height 16
type input "*"
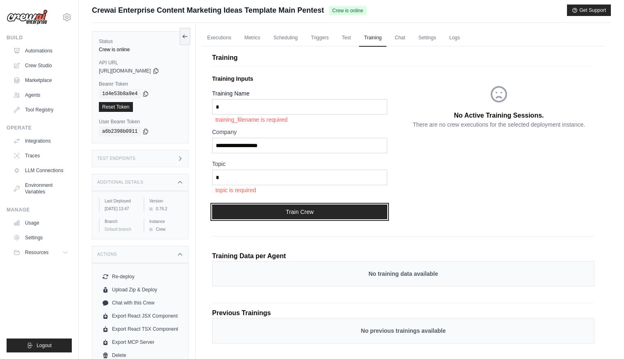
click at [280, 214] on button "Train Crew" at bounding box center [299, 212] width 175 height 15
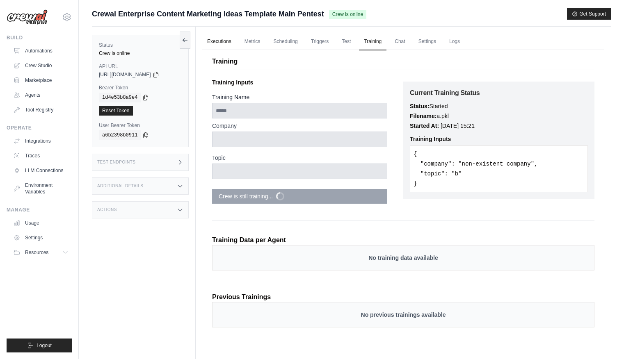
click at [226, 45] on link "Executions" at bounding box center [219, 41] width 34 height 17
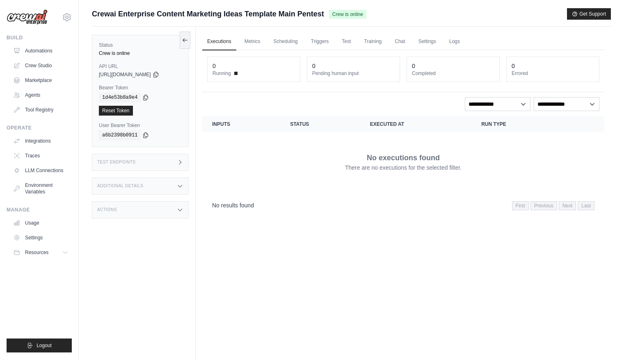
drag, startPoint x: 93, startPoint y: 15, endPoint x: 276, endPoint y: 15, distance: 182.9
click at [276, 15] on span "Crewai Enterprise Content Marketing Ideas Template Main Pentest" at bounding box center [208, 13] width 232 height 11
copy span "Crewai Enterprise Content Marketing Ideas Template"
click at [374, 41] on link "Training" at bounding box center [372, 41] width 27 height 17
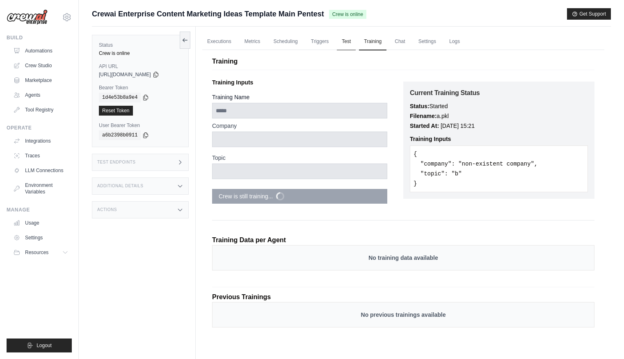
click at [344, 44] on link "Test" at bounding box center [346, 41] width 19 height 17
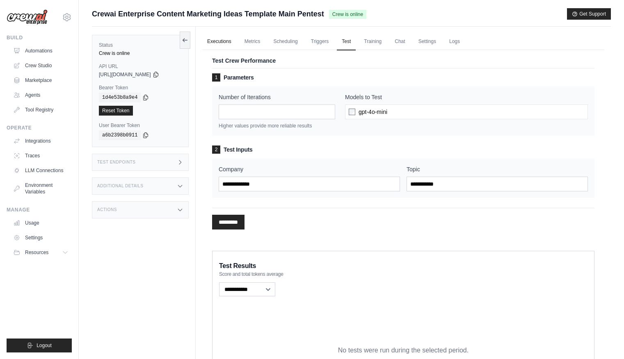
click at [221, 42] on link "Executions" at bounding box center [219, 41] width 34 height 17
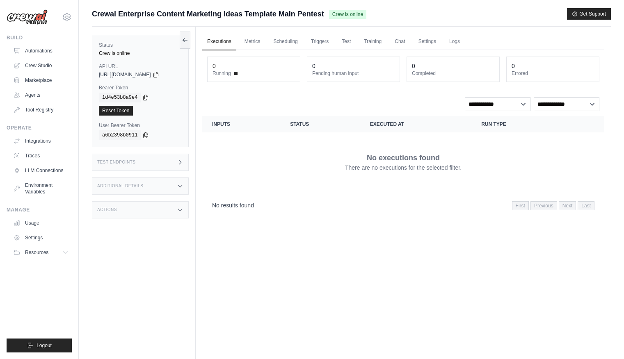
click at [237, 65] on div "0" at bounding box center [253, 66] width 82 height 8
click at [236, 70] on div "0" at bounding box center [253, 66] width 82 height 8
click at [345, 70] on div "0" at bounding box center [353, 66] width 82 height 8
click at [438, 69] on div "0" at bounding box center [453, 66] width 82 height 8
click at [249, 43] on link "Metrics" at bounding box center [253, 41] width 26 height 17
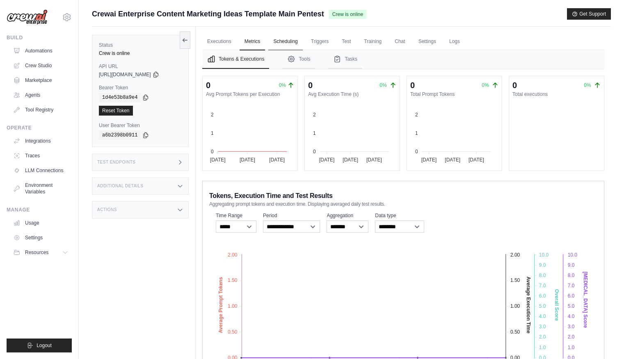
click at [290, 39] on link "Scheduling" at bounding box center [285, 41] width 34 height 17
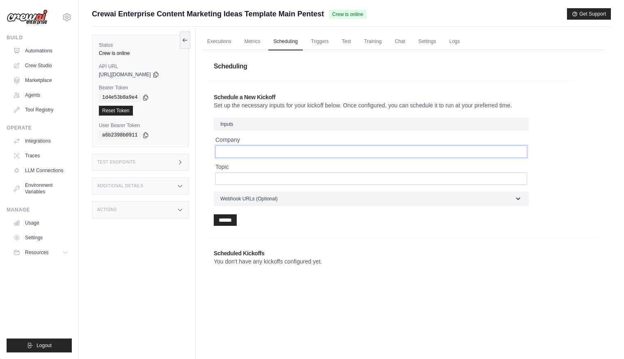
click at [280, 151] on input "Company" at bounding box center [371, 152] width 312 height 12
type input "*"
type input "***"
type input "**********"
click at [253, 150] on input "***" at bounding box center [371, 152] width 312 height 12
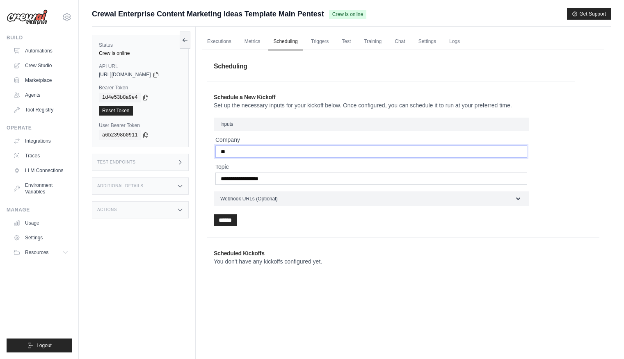
type input "*"
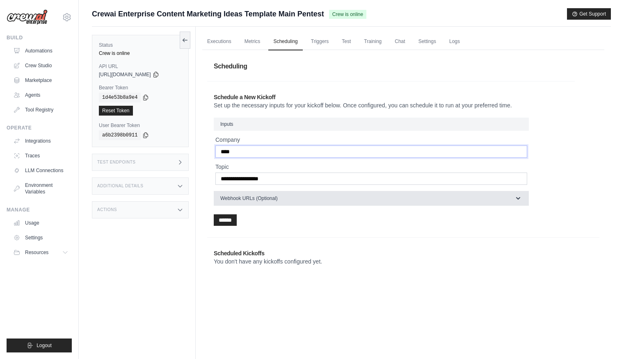
type input "****"
click at [248, 202] on button "Webhook URLs (Optional)" at bounding box center [371, 198] width 315 height 15
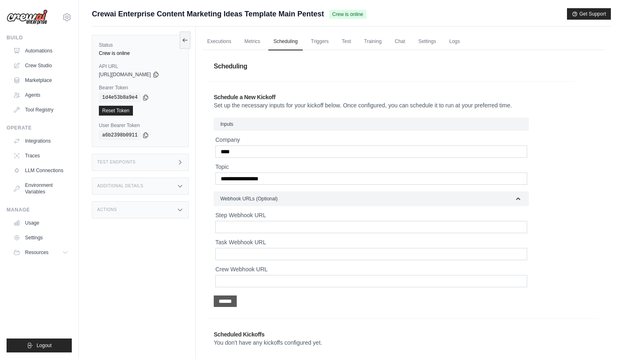
scroll to position [35, 0]
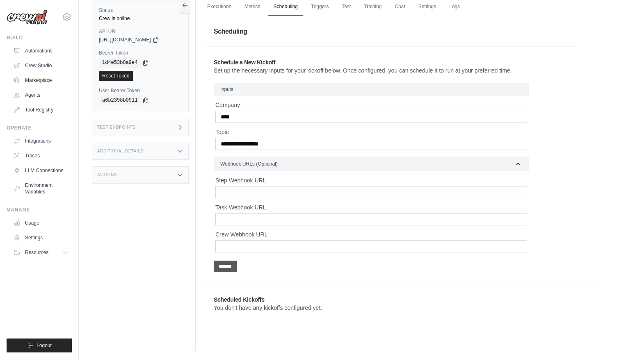
click at [235, 265] on input "******" at bounding box center [225, 266] width 23 height 11
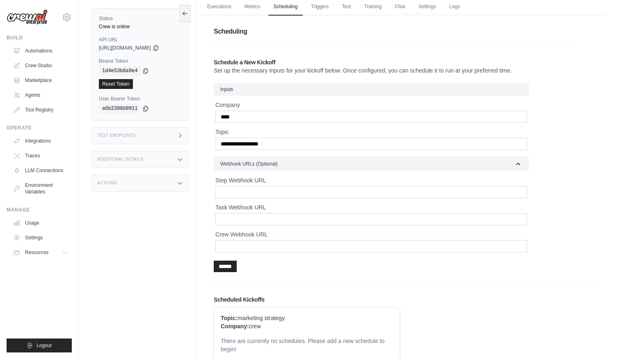
scroll to position [95, 0]
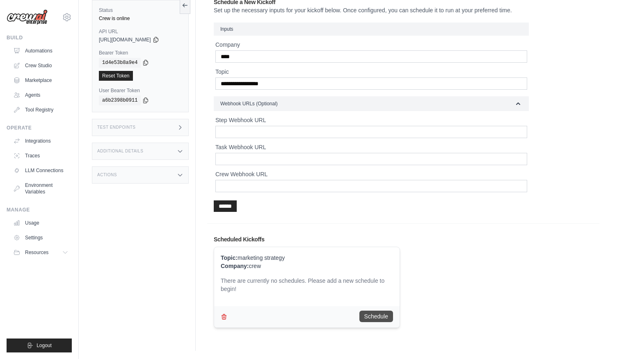
click at [374, 316] on button "Schedule" at bounding box center [376, 316] width 34 height 11
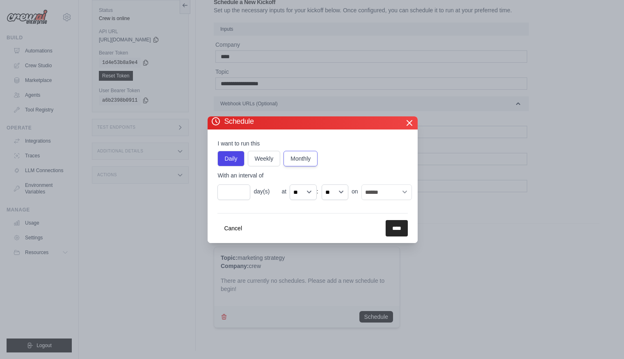
click at [300, 160] on label "Monthly" at bounding box center [300, 159] width 34 height 16
type input "*"
click at [242, 194] on input "*" at bounding box center [233, 193] width 33 height 16
click at [228, 154] on label "Daily" at bounding box center [230, 159] width 27 height 16
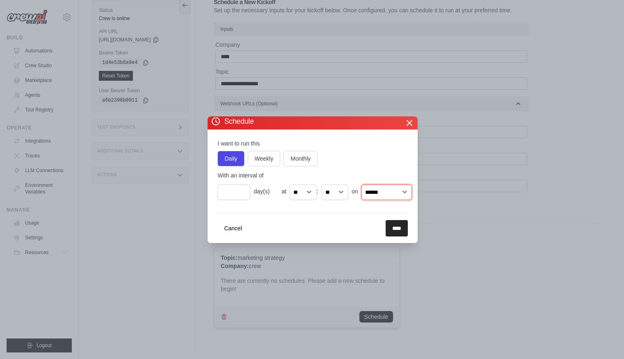
select select "*"
click option "********" at bounding box center [0, 0] width 0 height 0
select select "**"
click option "**" at bounding box center [0, 0] width 0 height 0
select select "**"
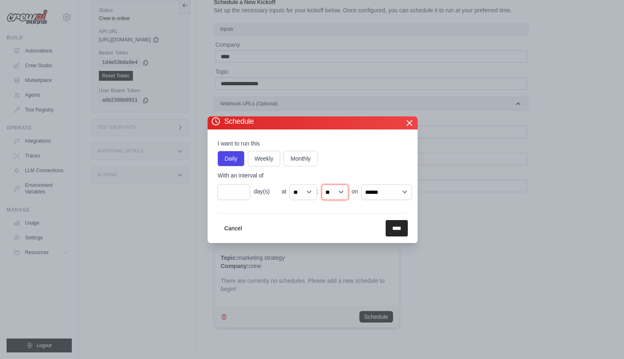
click option "**" at bounding box center [0, 0] width 0 height 0
click at [398, 229] on input "****" at bounding box center [396, 228] width 22 height 16
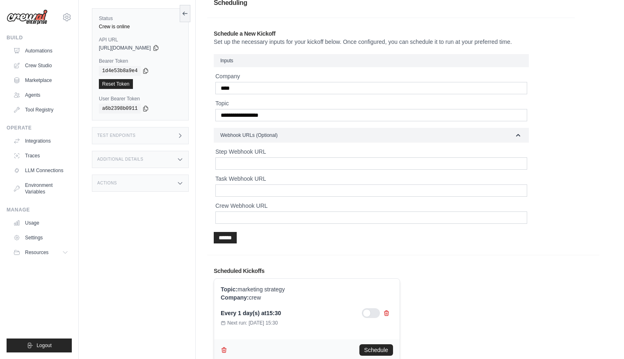
scroll to position [0, 0]
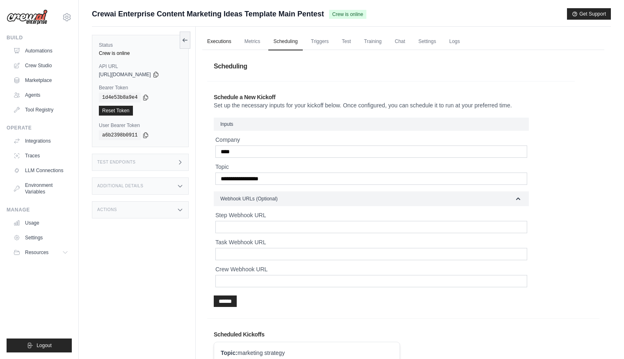
click at [221, 39] on link "Executions" at bounding box center [219, 41] width 34 height 17
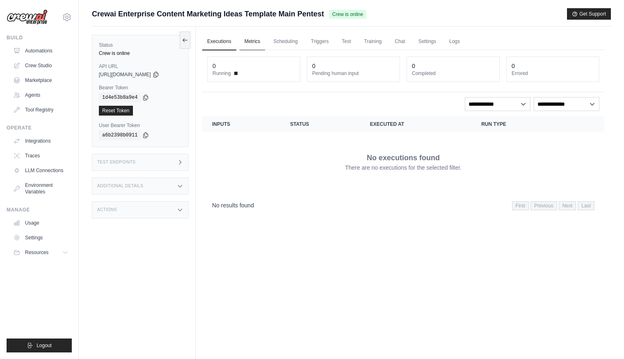
click at [254, 43] on link "Metrics" at bounding box center [253, 41] width 26 height 17
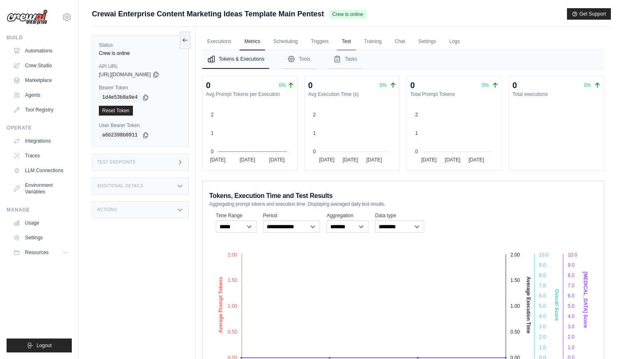
click at [347, 41] on link "Test" at bounding box center [346, 41] width 19 height 17
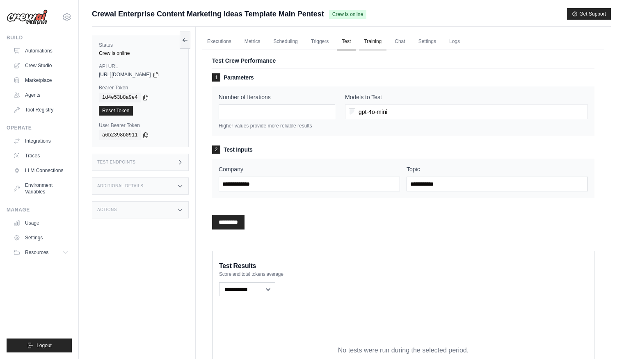
click at [373, 44] on link "Training" at bounding box center [372, 41] width 27 height 17
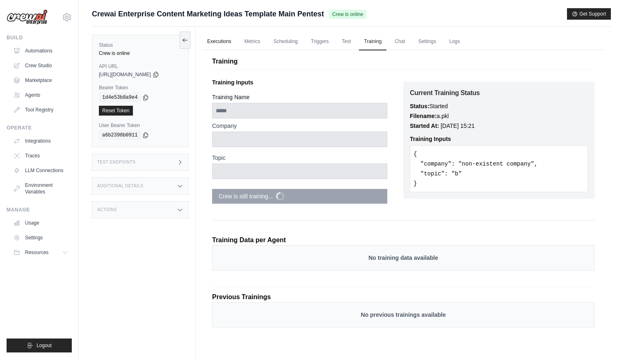
click at [221, 42] on link "Executions" at bounding box center [219, 41] width 34 height 17
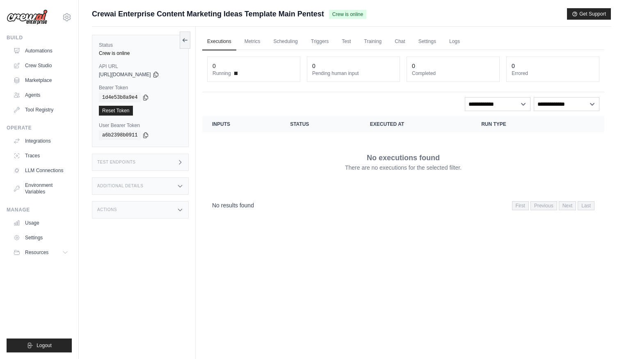
click at [180, 208] on icon at bounding box center [180, 210] width 7 height 7
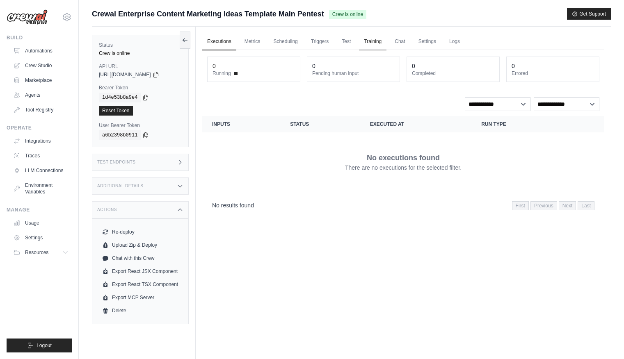
click at [379, 41] on link "Training" at bounding box center [372, 41] width 27 height 17
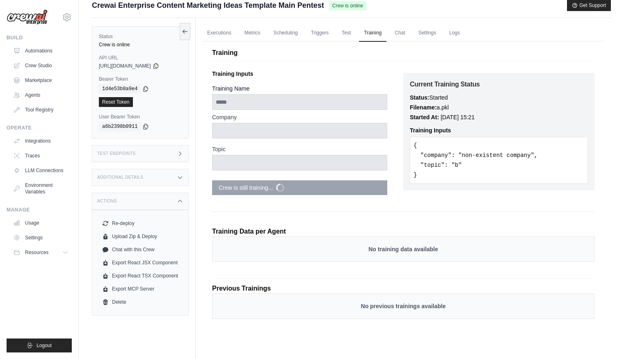
scroll to position [2, 0]
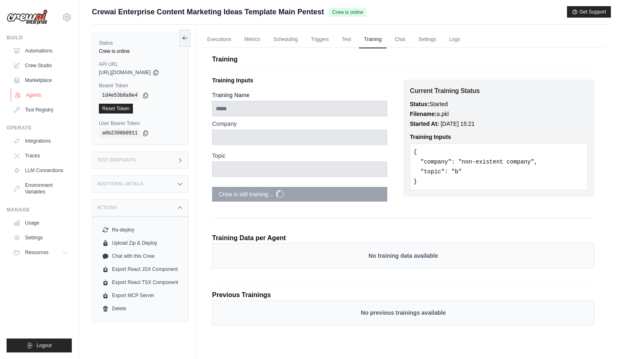
click at [31, 95] on link "Agents" at bounding box center [42, 95] width 62 height 13
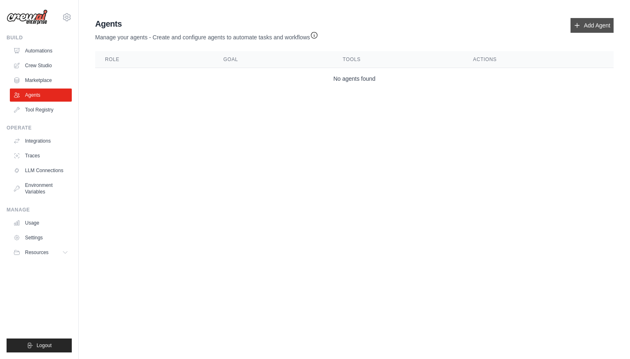
click at [595, 22] on link "Add Agent" at bounding box center [591, 25] width 43 height 15
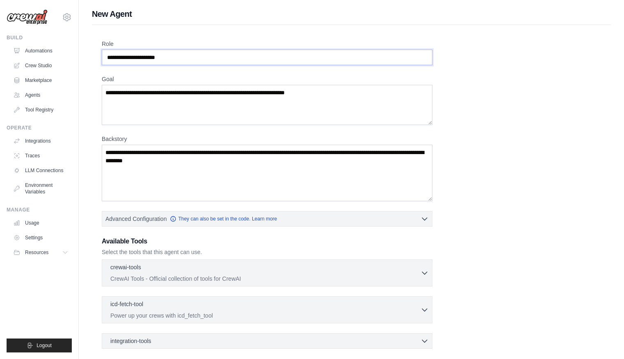
click at [227, 57] on input "Role" at bounding box center [267, 58] width 331 height 16
click at [222, 100] on textarea "Goal" at bounding box center [267, 105] width 331 height 40
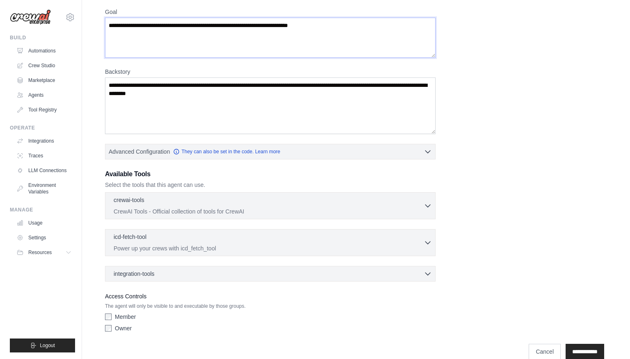
scroll to position [81, 0]
